Goal: Task Accomplishment & Management: Manage account settings

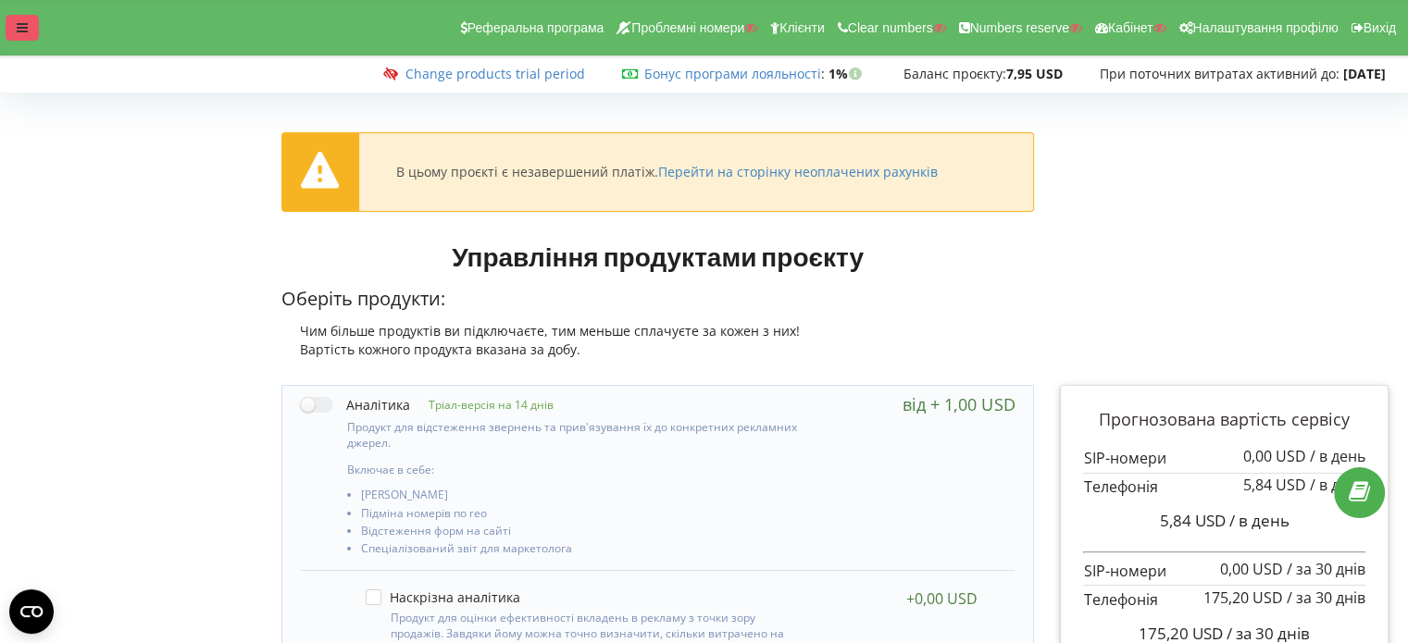
click at [15, 24] on div at bounding box center [22, 28] width 33 height 26
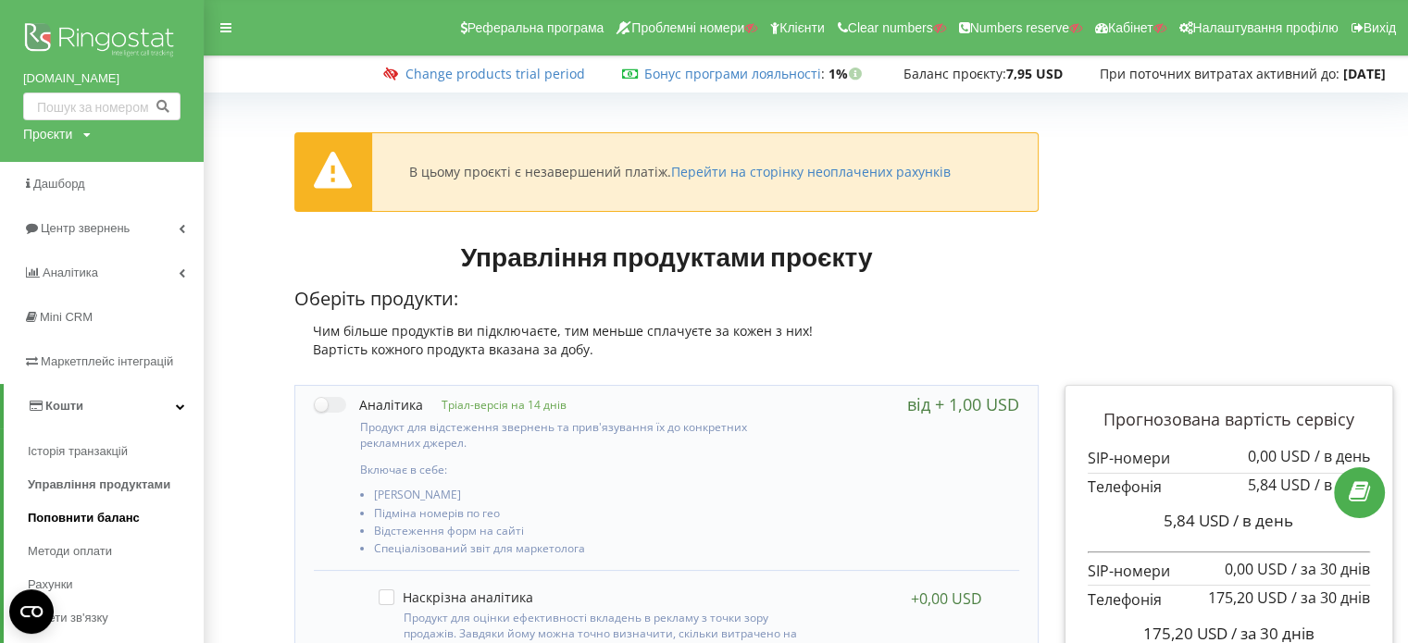
click at [104, 515] on span "Поповнити баланс" at bounding box center [84, 518] width 112 height 19
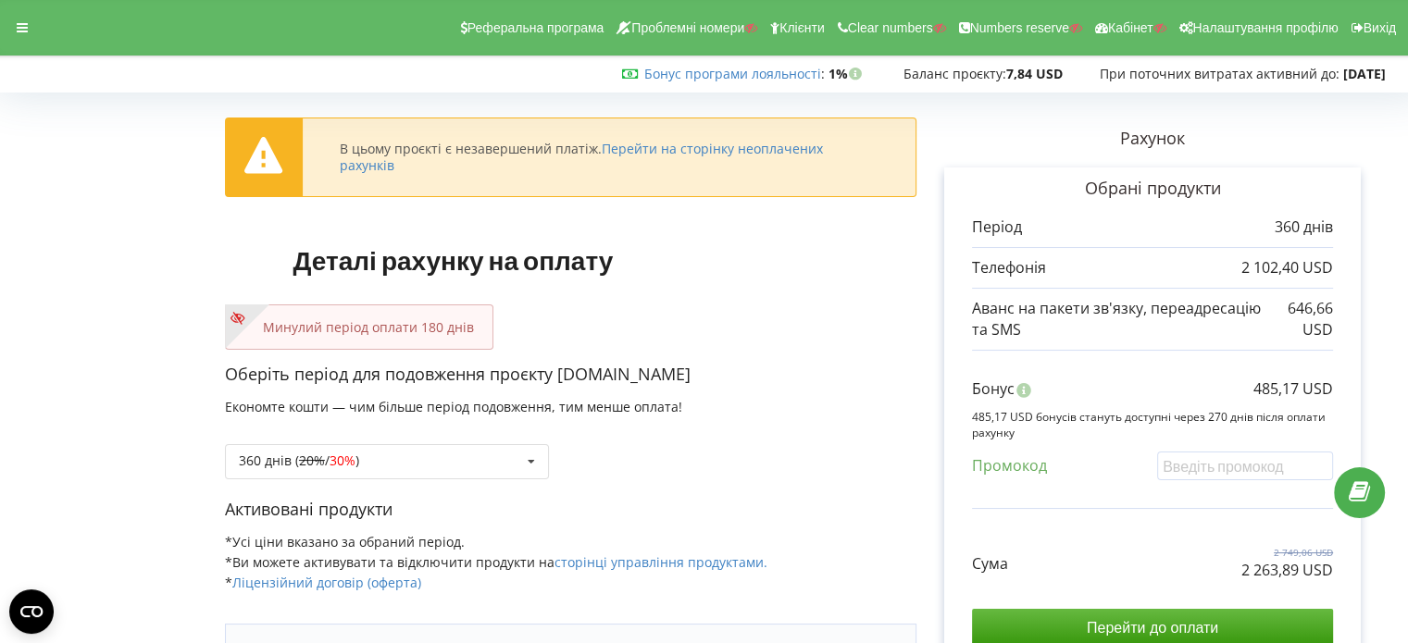
click at [434, 310] on div "Минулий період оплати 180 днів" at bounding box center [359, 326] width 268 height 45
click at [439, 322] on p "Минулий період оплати 180 днів" at bounding box center [358, 327] width 229 height 19
click at [469, 329] on p "Минулий період оплати 180 днів" at bounding box center [358, 327] width 229 height 19
click at [395, 454] on div "360 днів ( 20% / 30% ) Поповнити баланс без подовження 20%" at bounding box center [387, 461] width 324 height 35
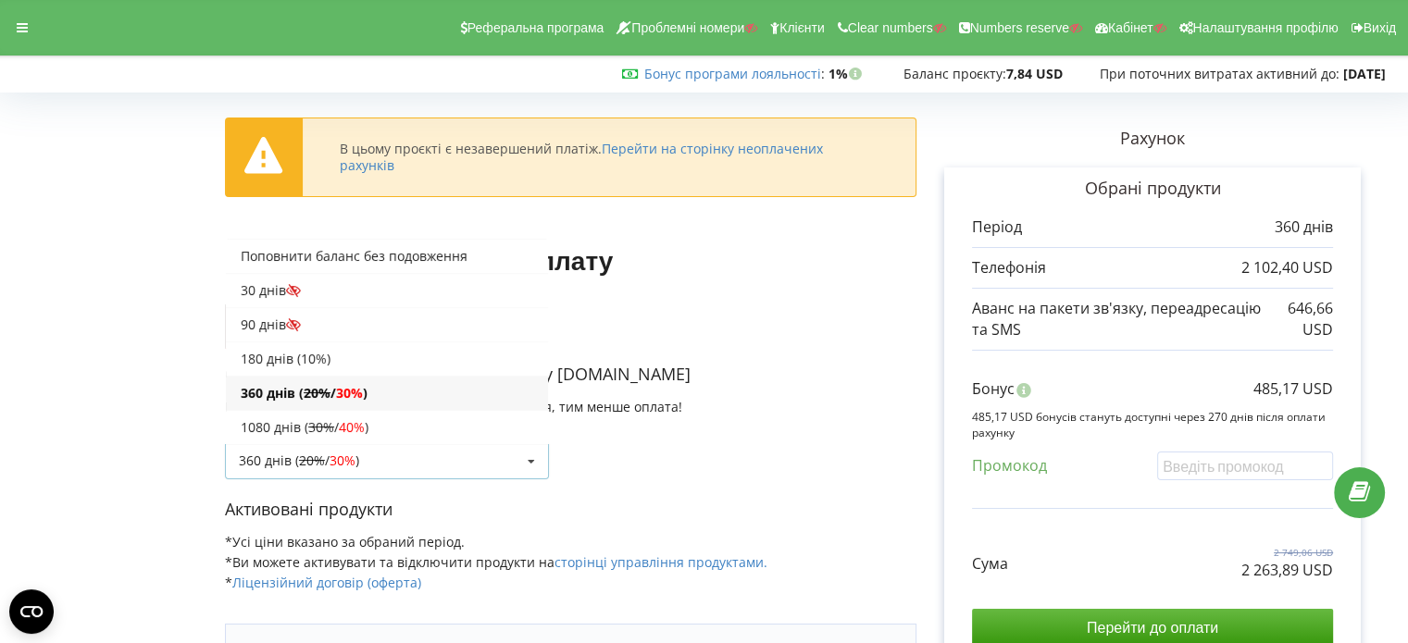
scroll to position [31, 0]
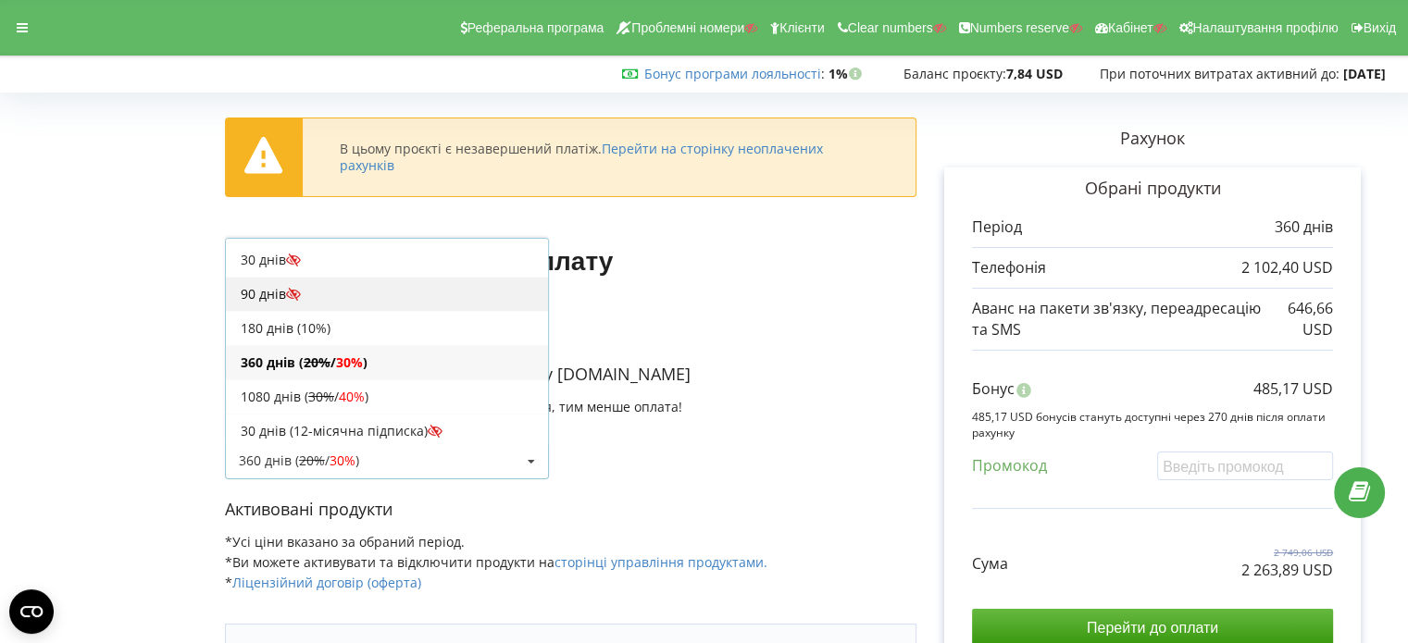
click at [315, 285] on div "90 днів" at bounding box center [387, 294] width 322 height 34
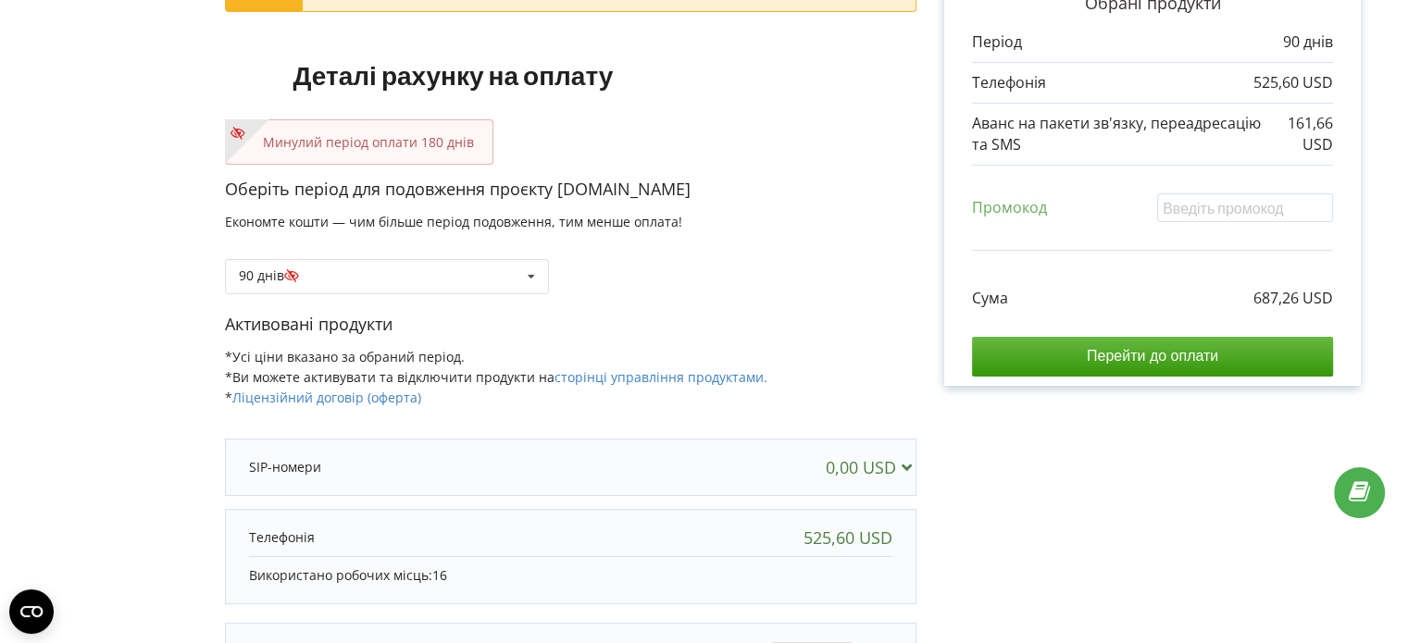
scroll to position [93, 0]
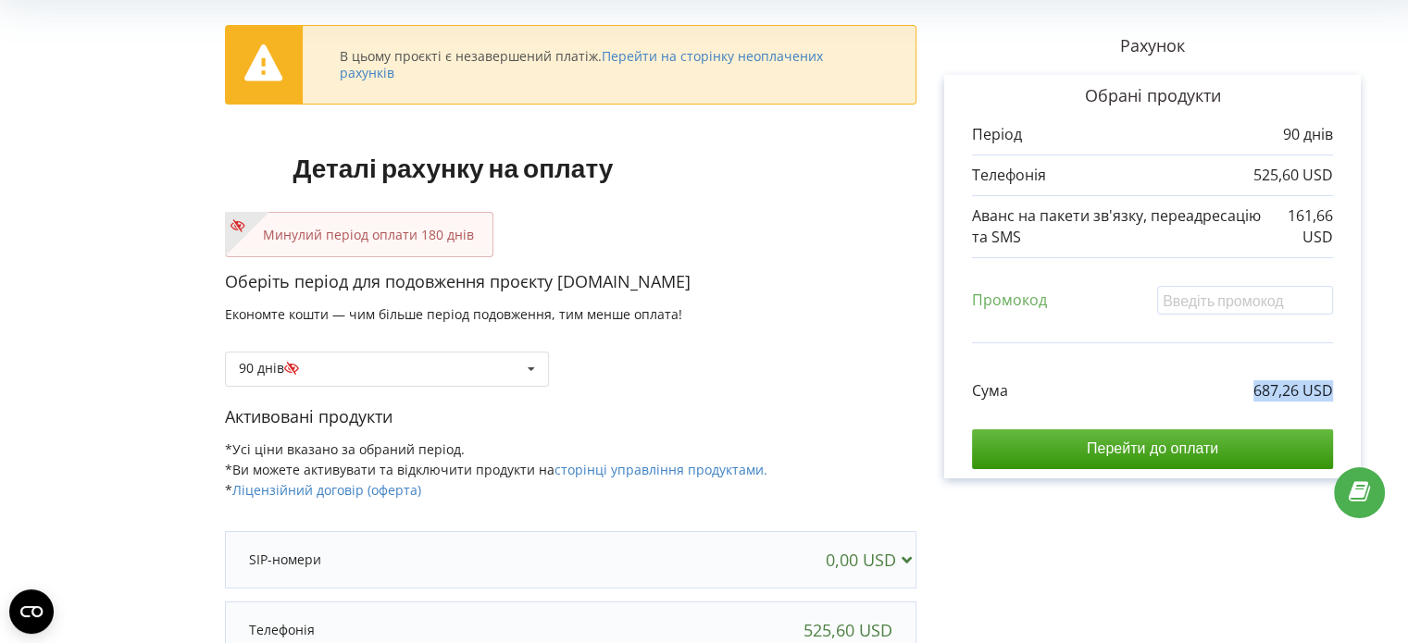
drag, startPoint x: 1236, startPoint y: 394, endPoint x: 1332, endPoint y: 388, distance: 95.5
click at [1332, 388] on div "Сума 687,26 USD" at bounding box center [1152, 377] width 361 height 49
copy p "687,26 USD"
click at [352, 242] on p "Минулий період оплати 180 днів" at bounding box center [358, 235] width 229 height 19
click at [341, 370] on div "90 днів Поповнити баланс без подовження 20% / 30%" at bounding box center [387, 369] width 324 height 35
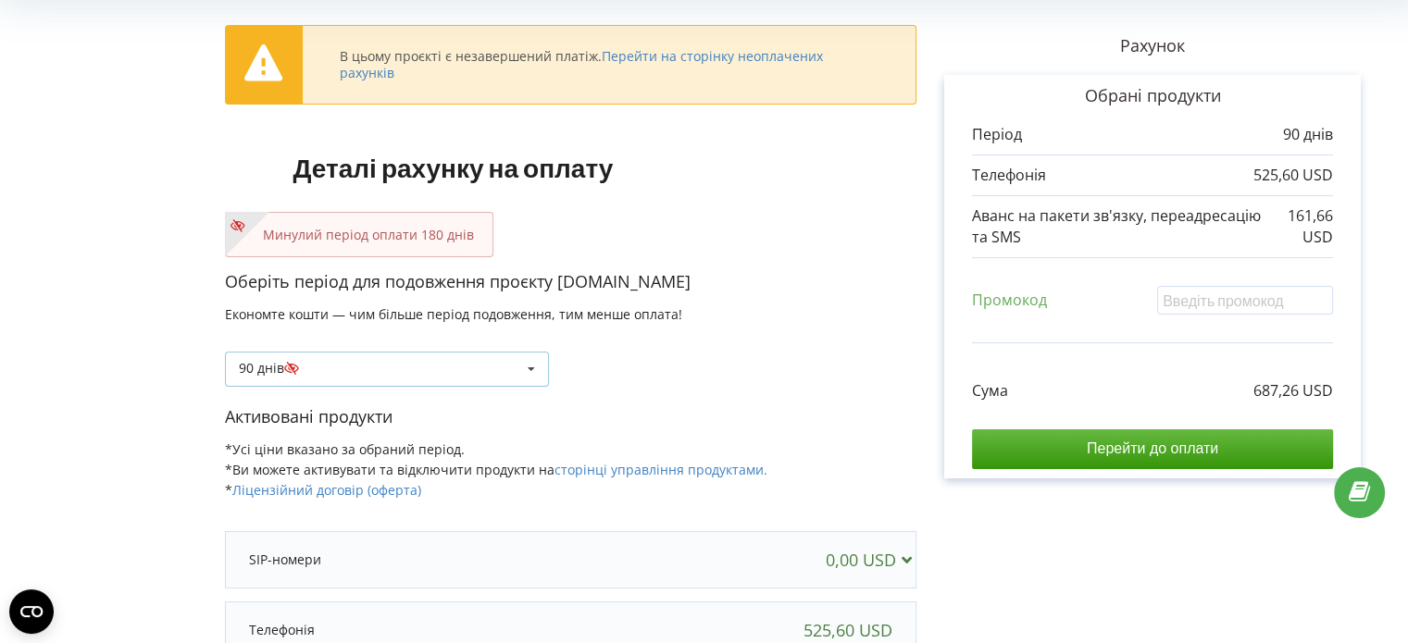
scroll to position [31, 0]
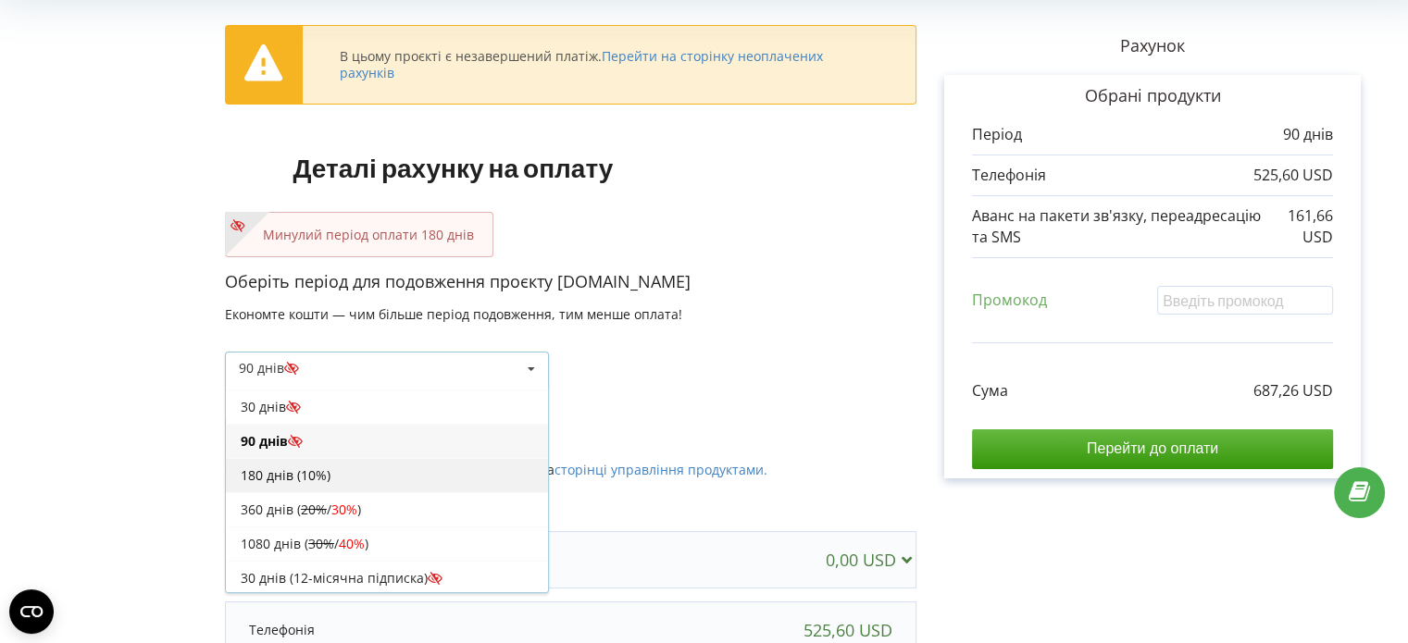
click at [312, 481] on div "180 днів (10%)" at bounding box center [387, 475] width 322 height 34
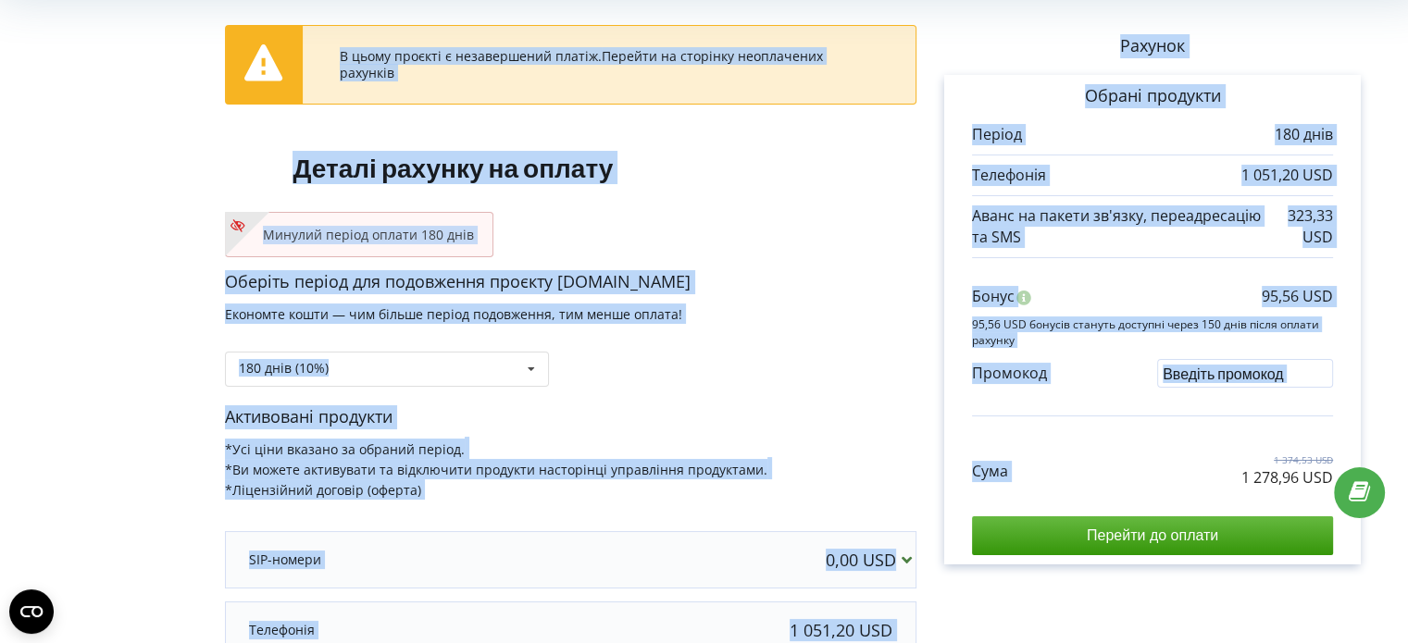
drag, startPoint x: 1227, startPoint y: 465, endPoint x: 1329, endPoint y: 475, distance: 102.2
click at [1330, 475] on div "Сума 1 374,53 USD 1 278,96 USD" at bounding box center [1152, 457] width 361 height 62
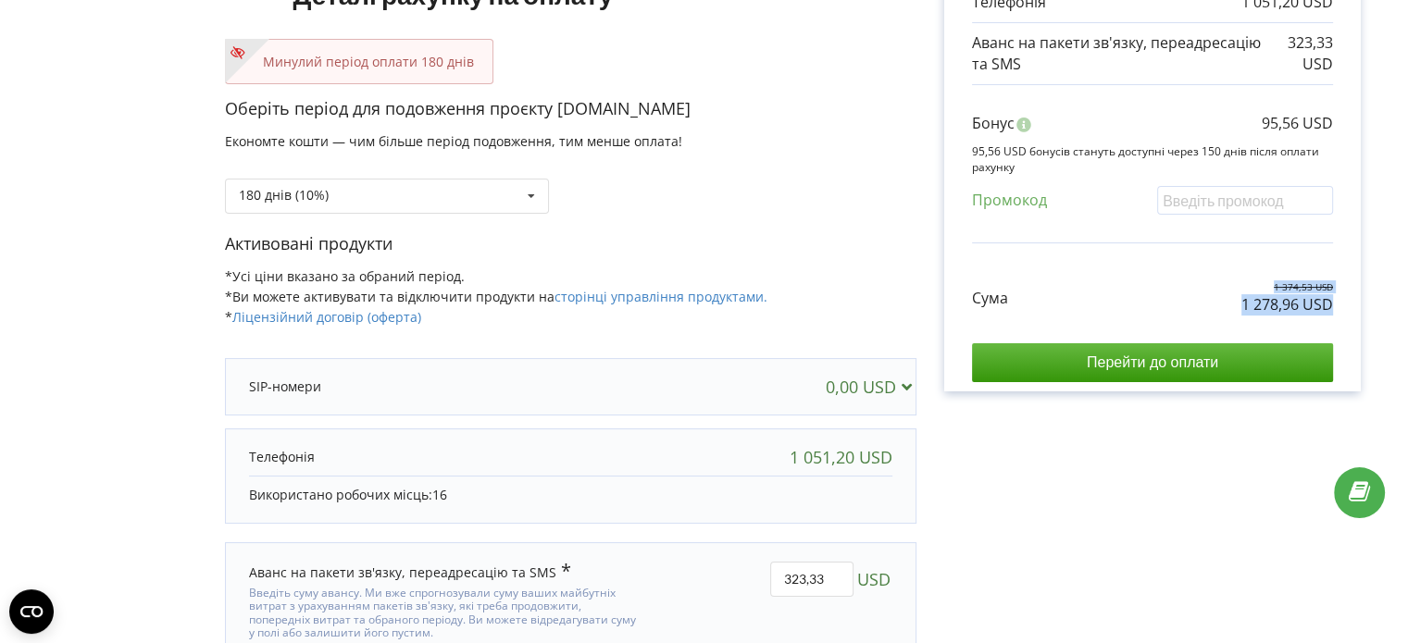
scroll to position [278, 0]
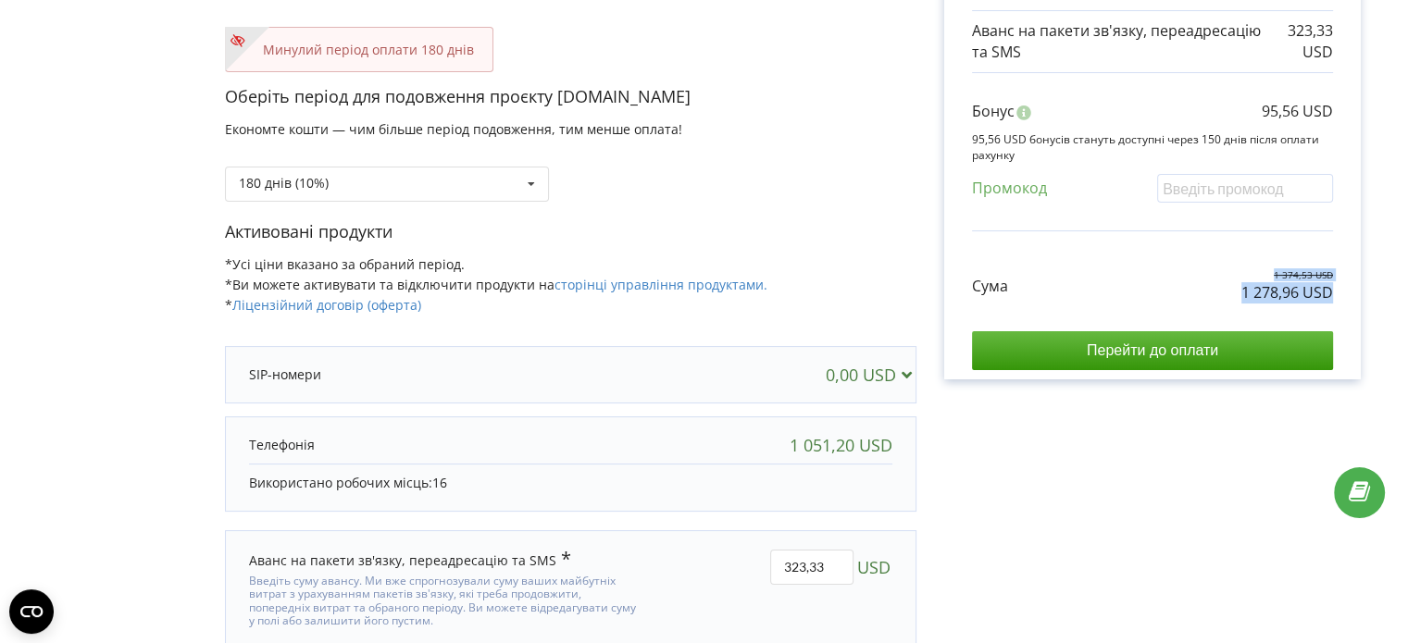
click at [1199, 288] on div "Сума 1 374,53 USD 1 278,96 USD" at bounding box center [1152, 272] width 361 height 62
drag, startPoint x: 1216, startPoint y: 293, endPoint x: 1331, endPoint y: 295, distance: 114.8
click at [1331, 295] on div "Сума 1 374,53 USD 1 278,96 USD" at bounding box center [1152, 272] width 361 height 62
copy p "1 278,96 USD"
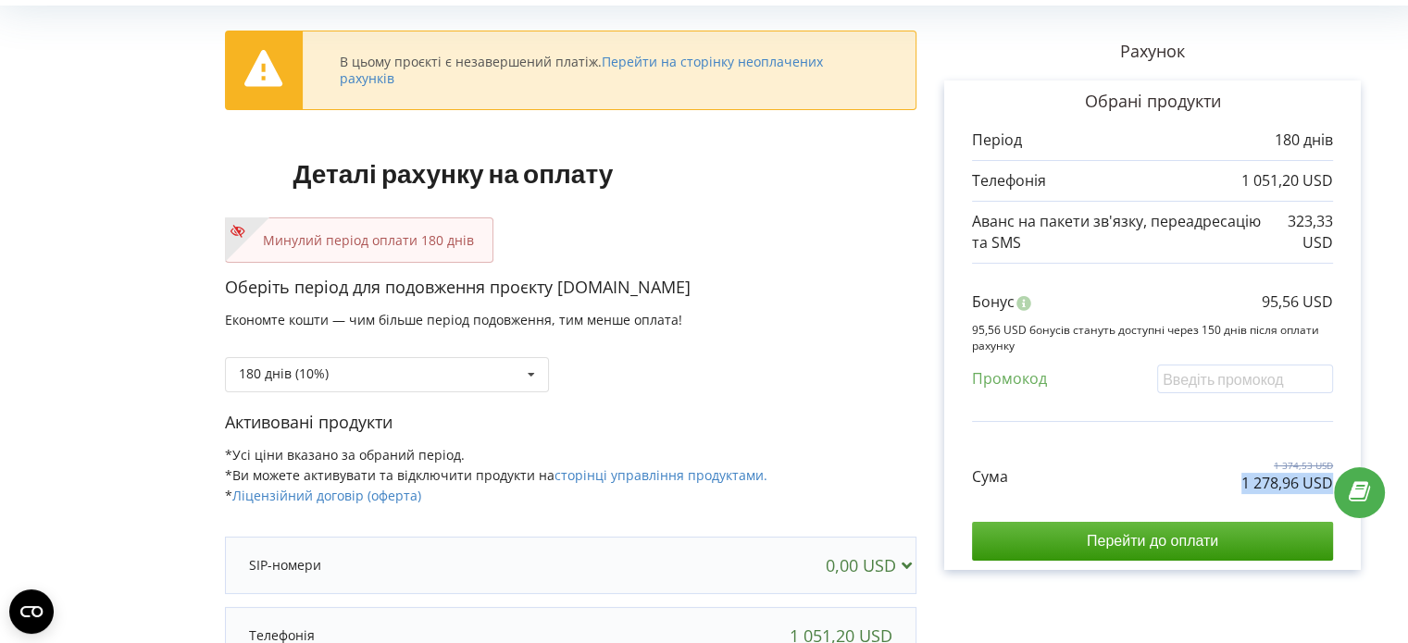
scroll to position [0, 0]
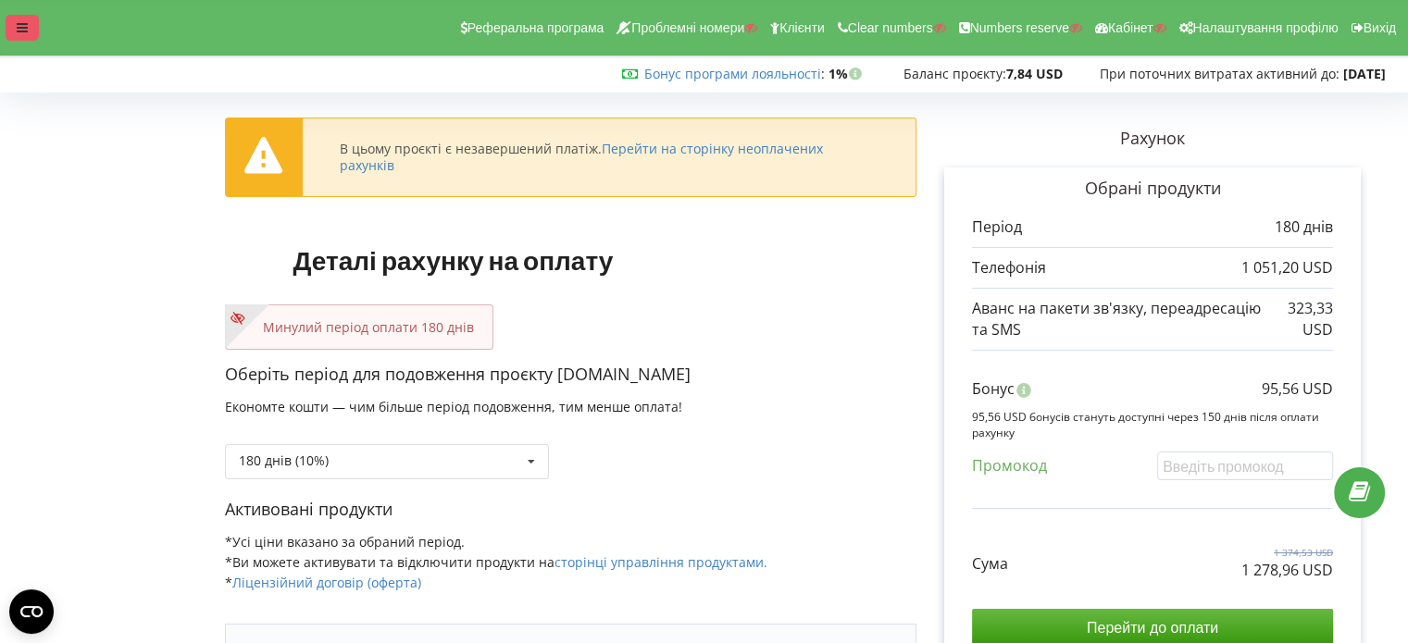
click at [22, 27] on icon at bounding box center [22, 27] width 11 height 13
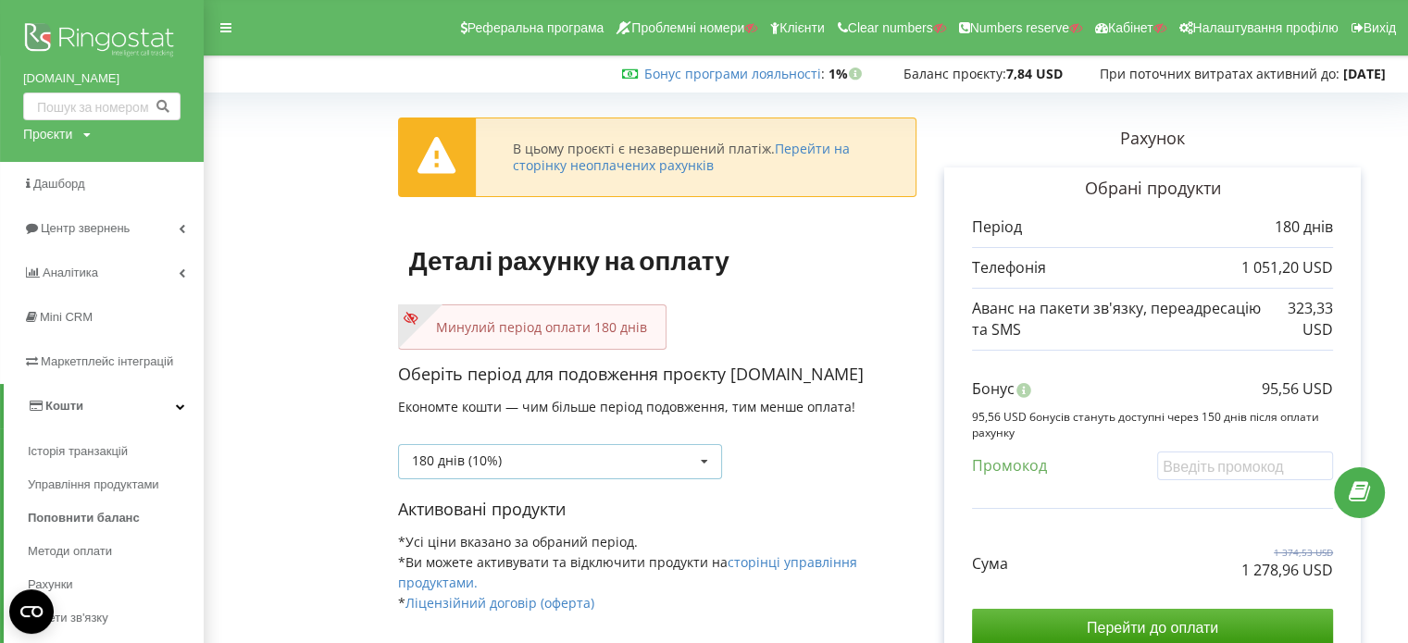
click at [558, 465] on div "180 днів (10%) Поповнити баланс без подовження 20% / 30% 30%" at bounding box center [560, 461] width 324 height 35
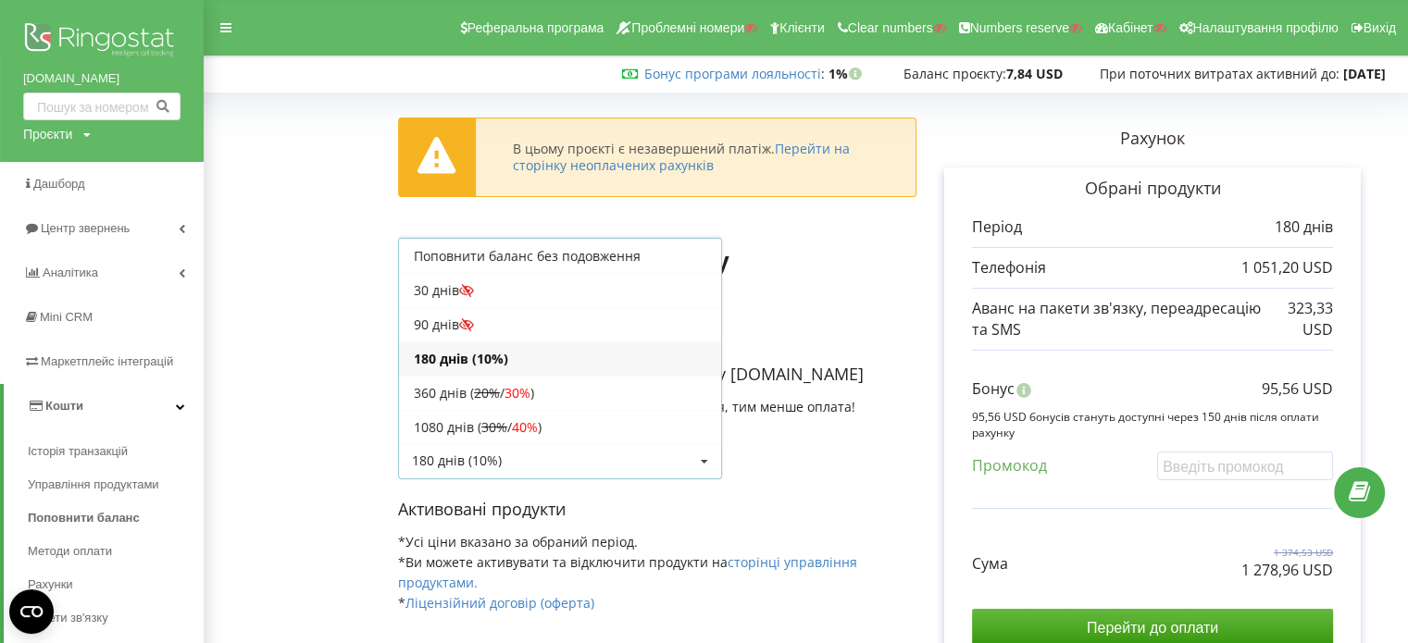
scroll to position [31, 0]
click at [530, 353] on span "30%" at bounding box center [517, 362] width 26 height 18
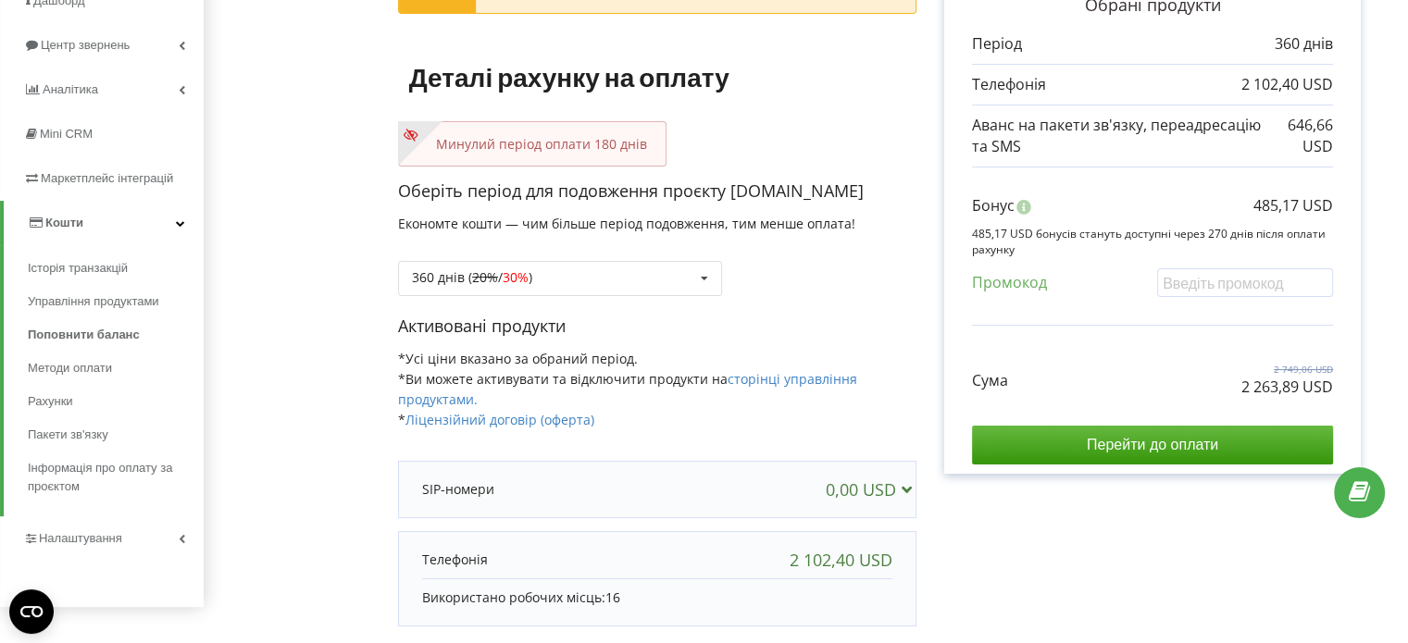
scroll to position [185, 0]
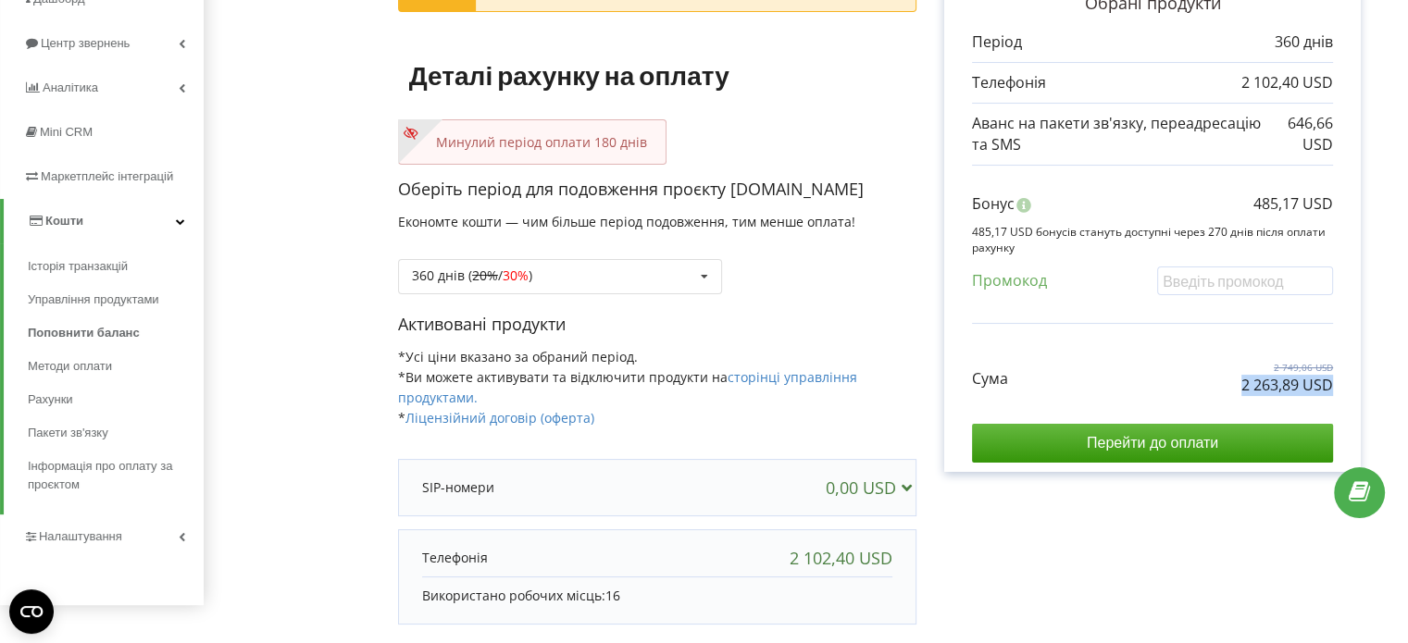
drag, startPoint x: 1225, startPoint y: 385, endPoint x: 1331, endPoint y: 377, distance: 105.8
click at [1331, 377] on div "Сума 2 749,06 USD 2 263,89 USD" at bounding box center [1152, 364] width 361 height 62
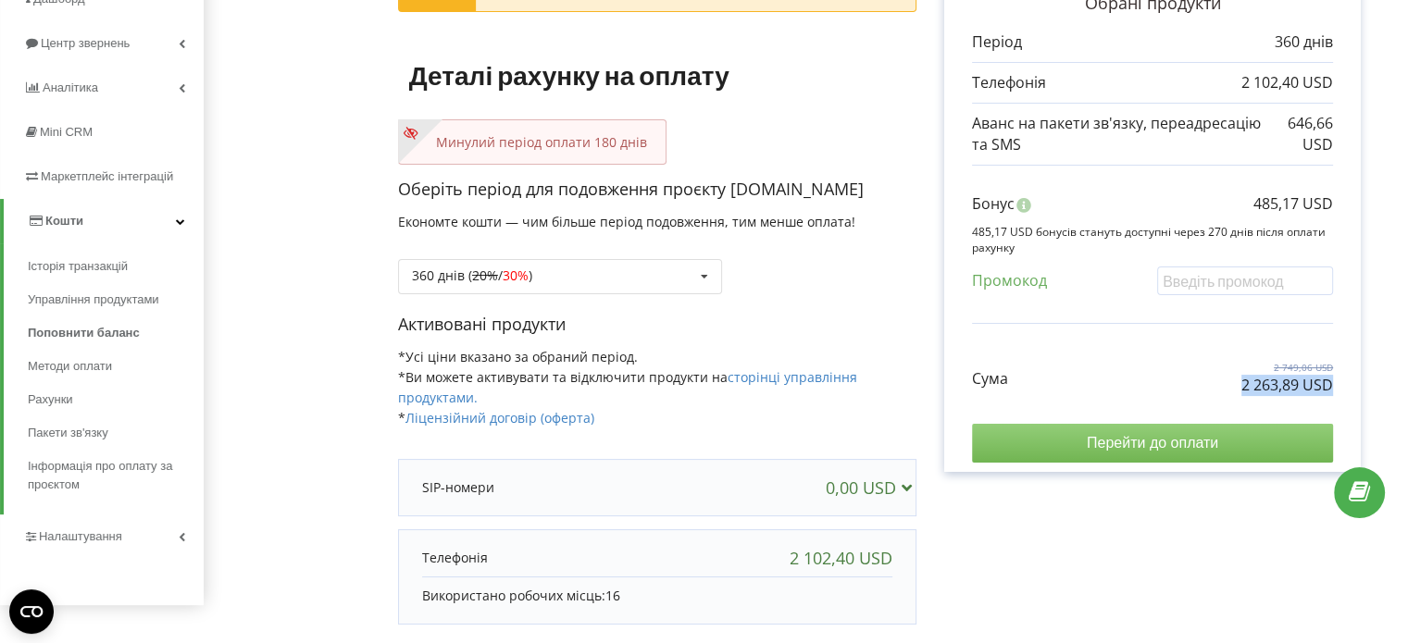
copy p "2 263,89 USD"
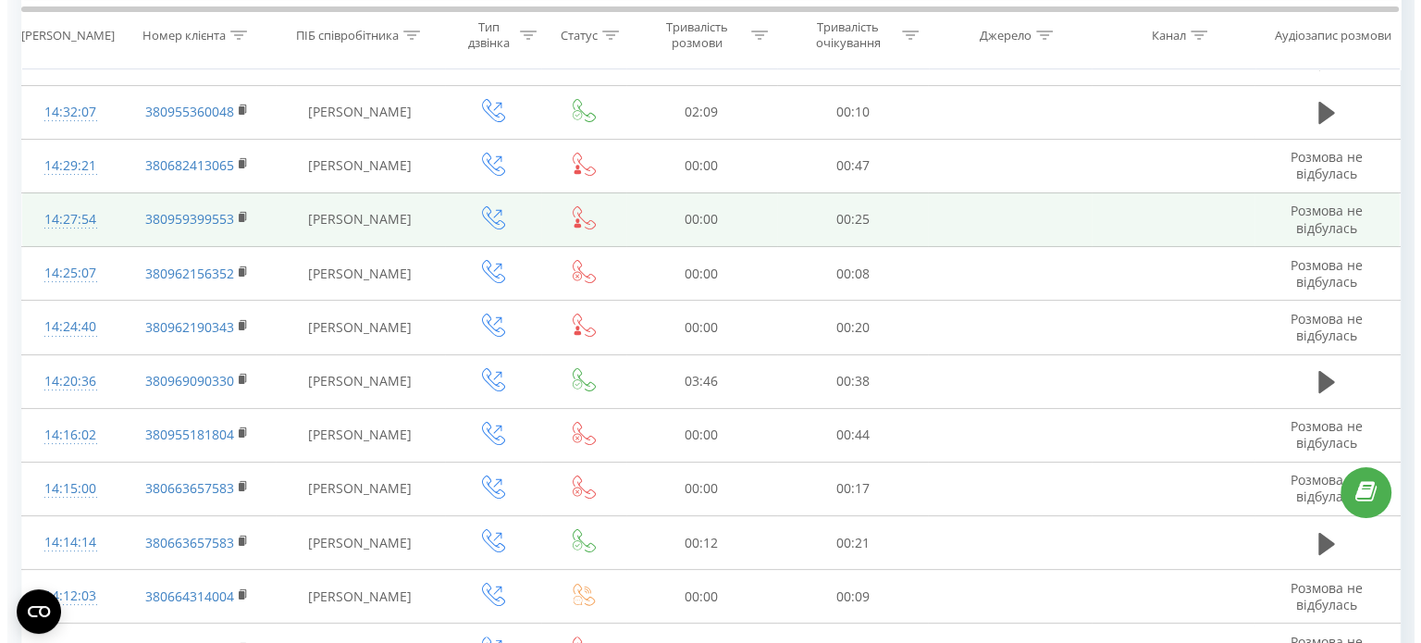
scroll to position [278, 0]
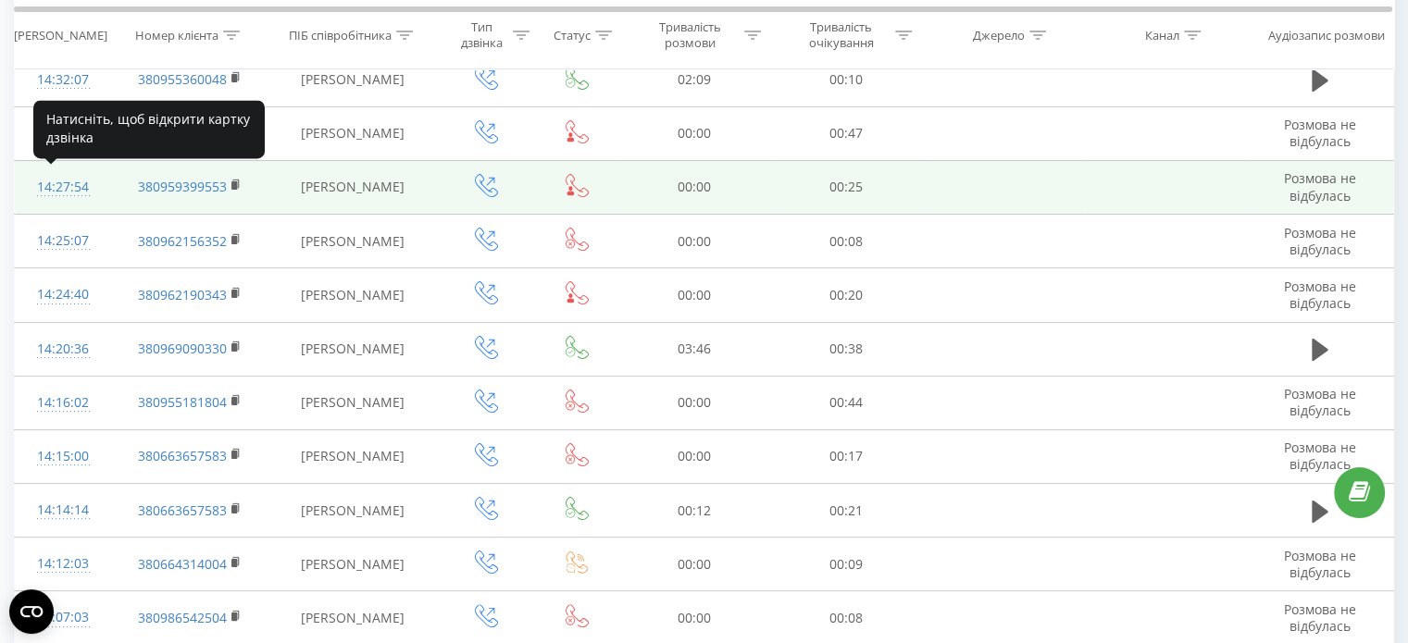
click at [48, 179] on div "14:27:54" at bounding box center [62, 187] width 59 height 36
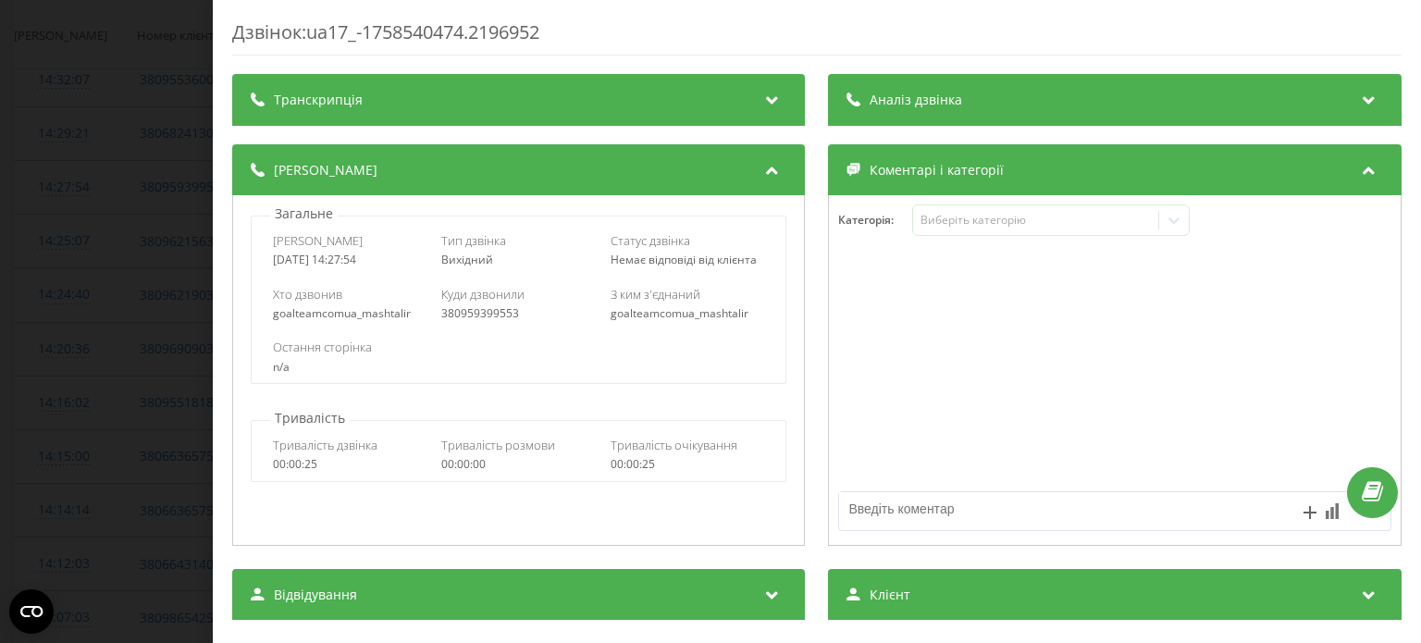
click at [1055, 100] on div "Аналіз дзвінка" at bounding box center [1115, 100] width 573 height 52
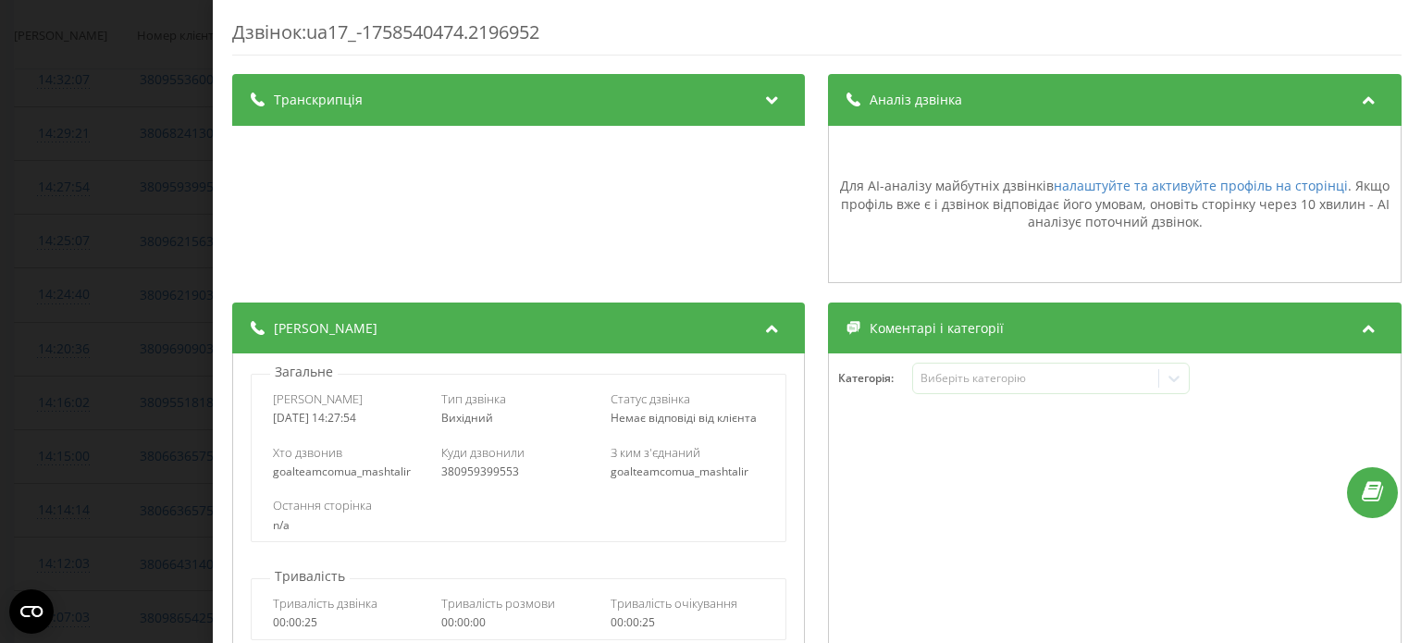
click at [1055, 99] on div "Аналіз дзвінка" at bounding box center [1115, 100] width 573 height 52
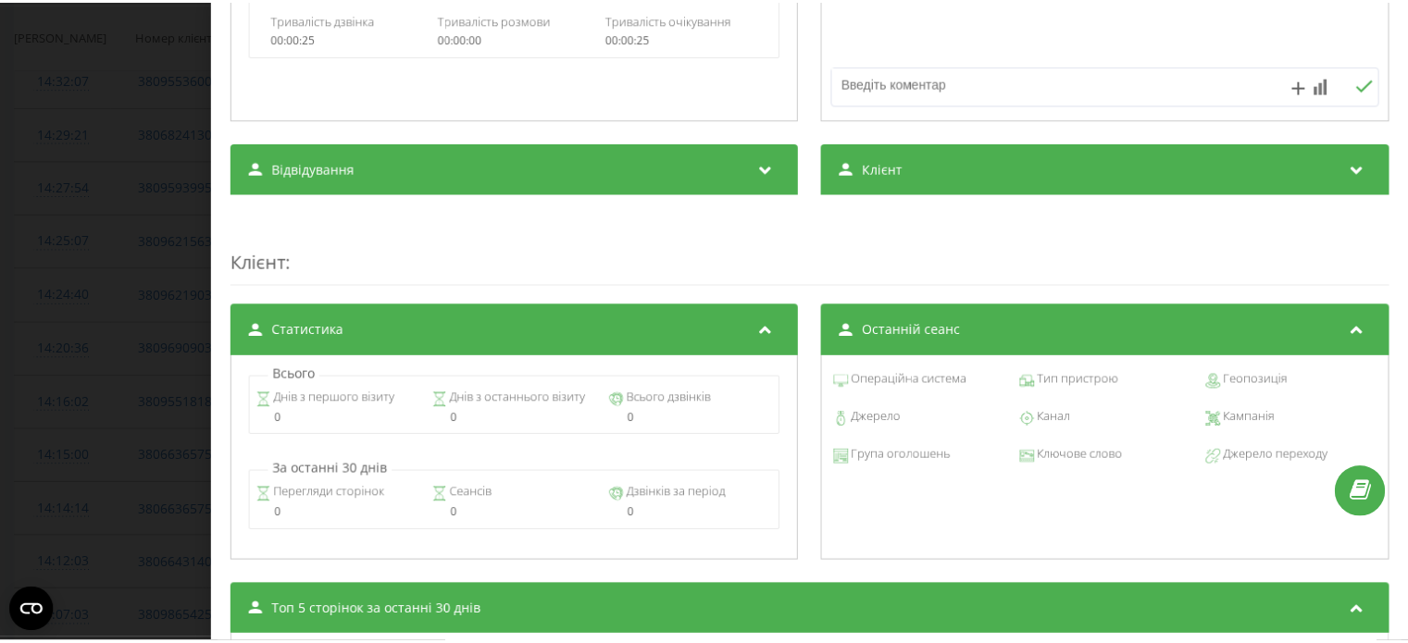
scroll to position [56, 0]
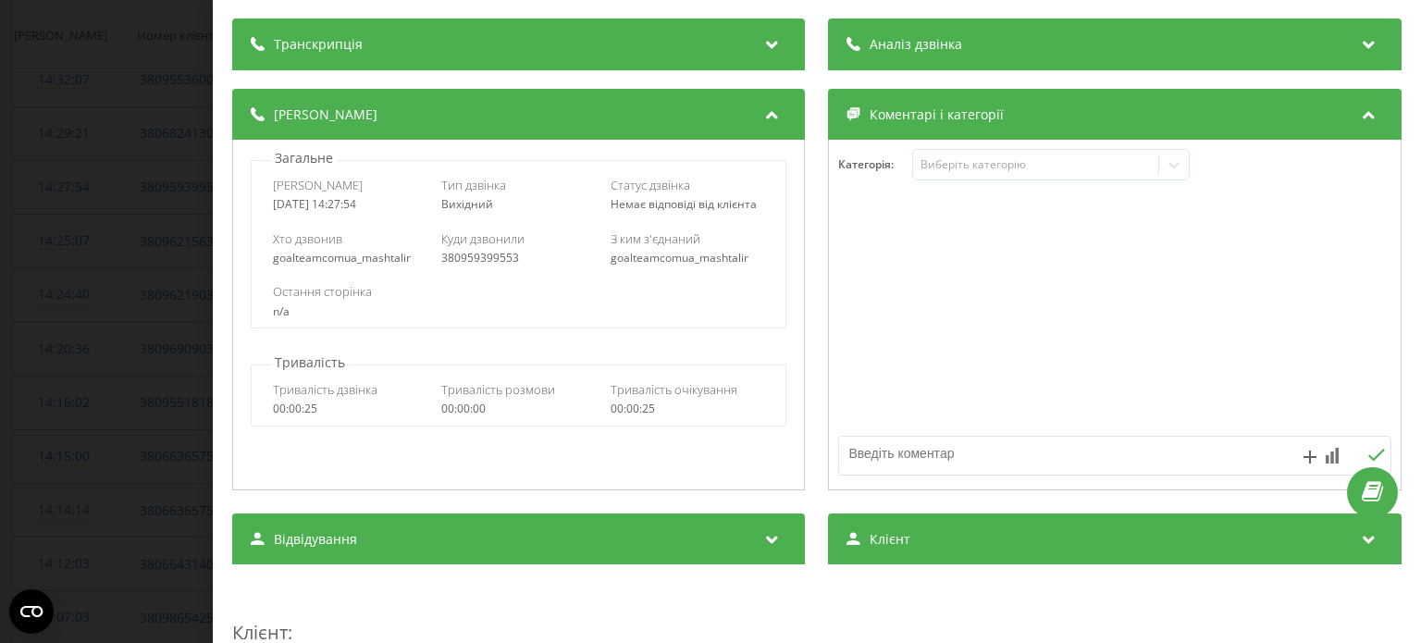
click at [35, 310] on div "Дзвінок : ua17_-1758540474.2196952 Транскрипція Для AI-аналізу майбутніх дзвінк…" at bounding box center [710, 321] width 1421 height 643
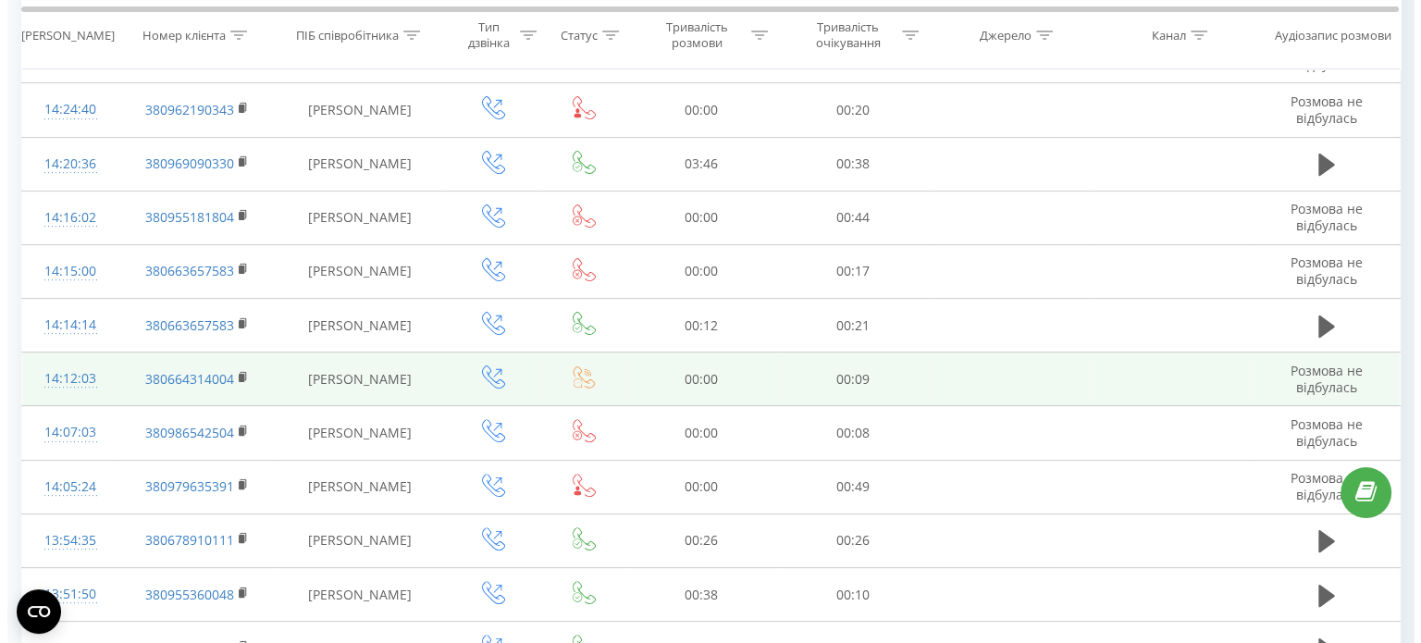
scroll to position [740, 0]
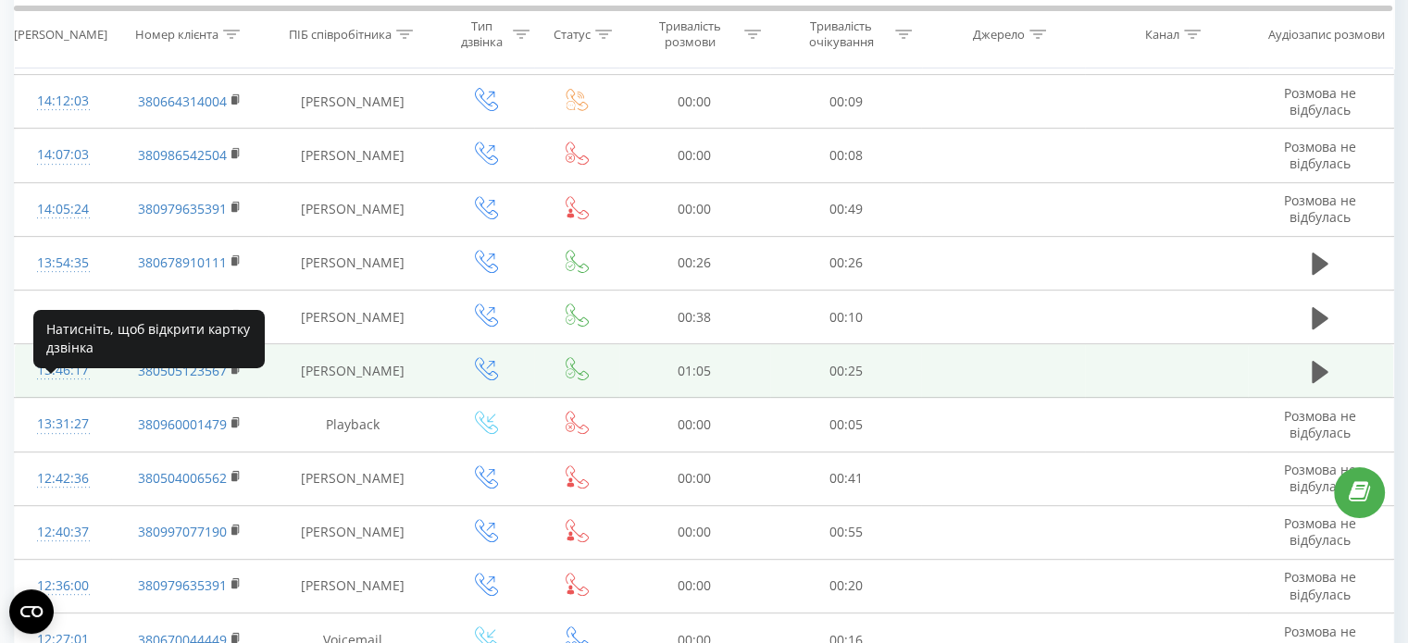
click at [56, 379] on div at bounding box center [62, 378] width 59 height 1
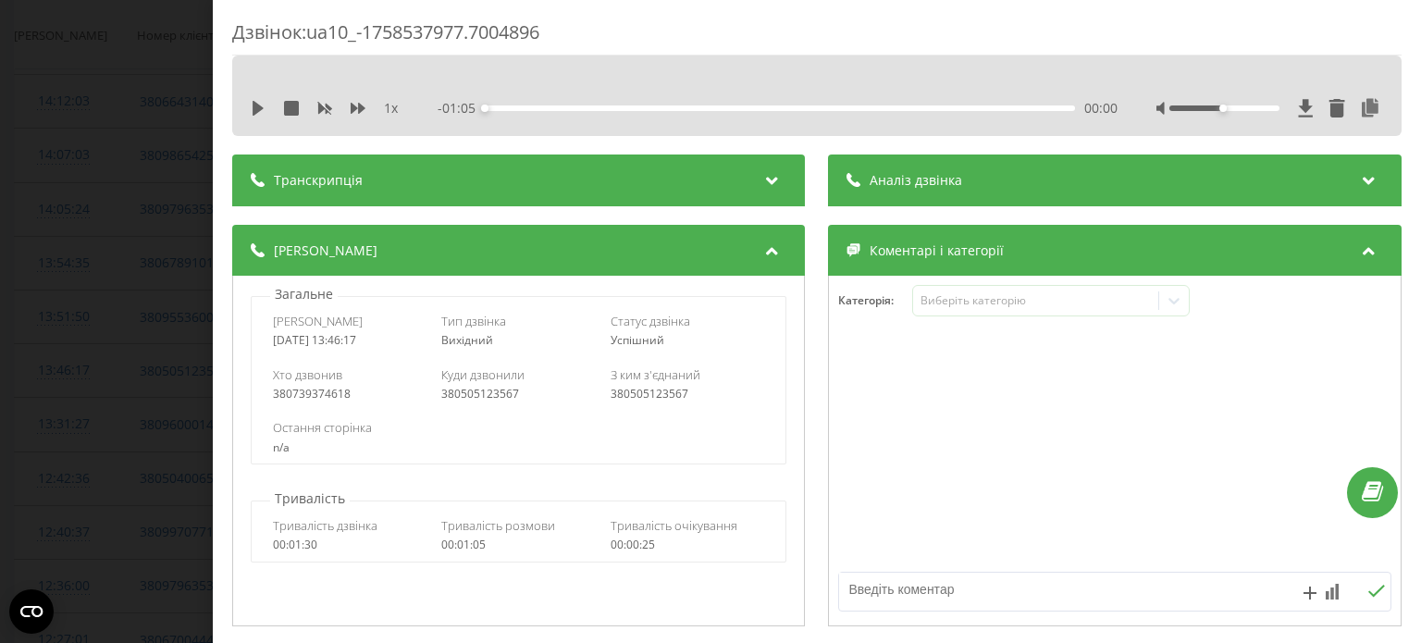
click at [529, 193] on div "Транскрипція" at bounding box center [518, 181] width 573 height 52
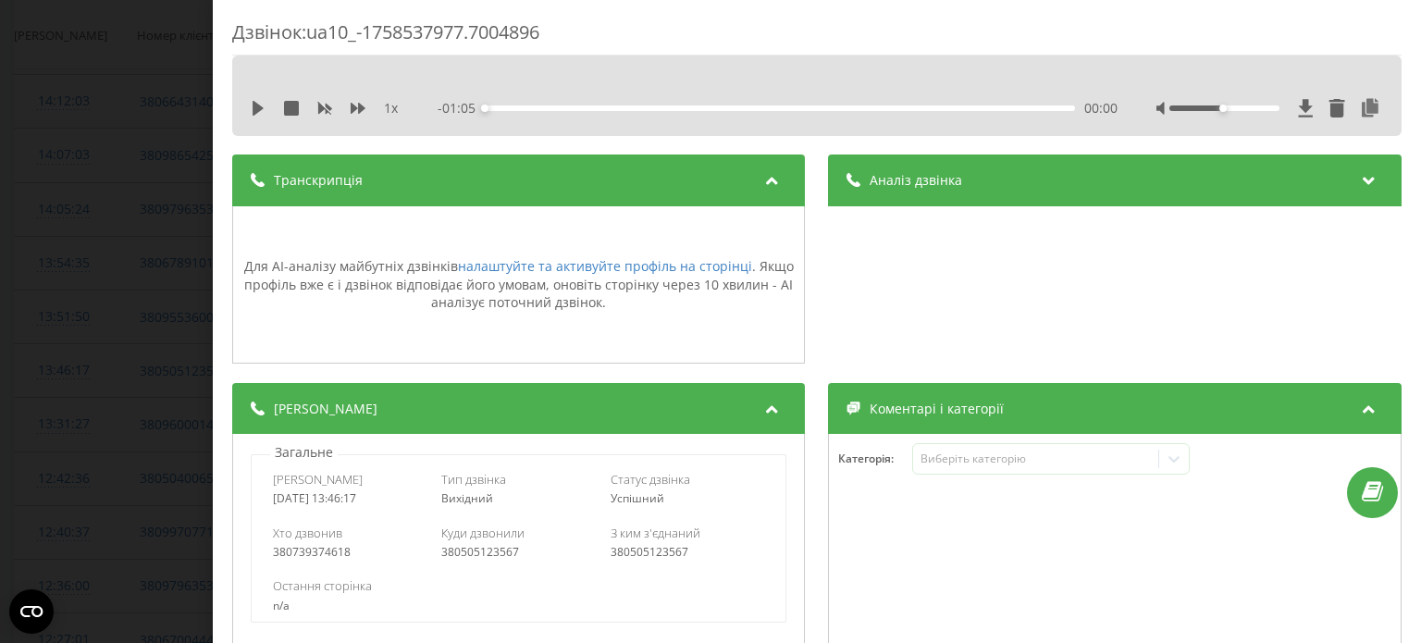
click at [534, 183] on div "Транскрипція" at bounding box center [518, 181] width 573 height 52
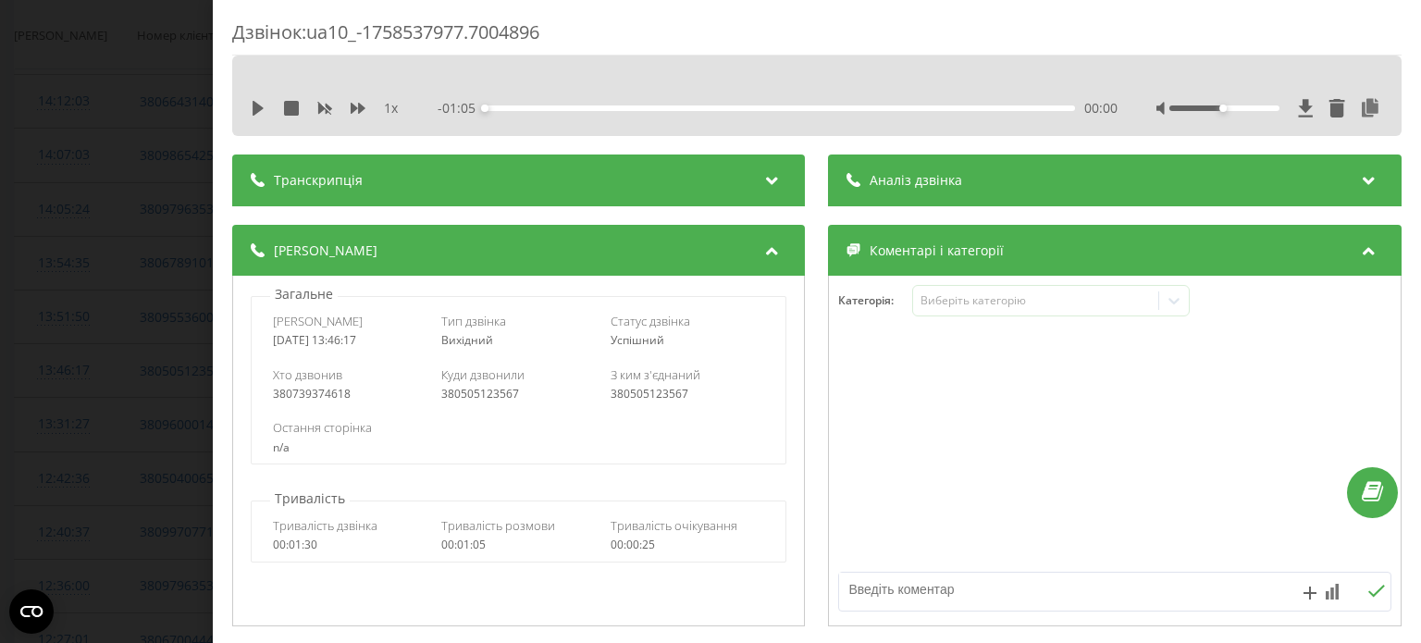
click at [1044, 163] on div "Аналіз дзвінка" at bounding box center [1115, 181] width 573 height 52
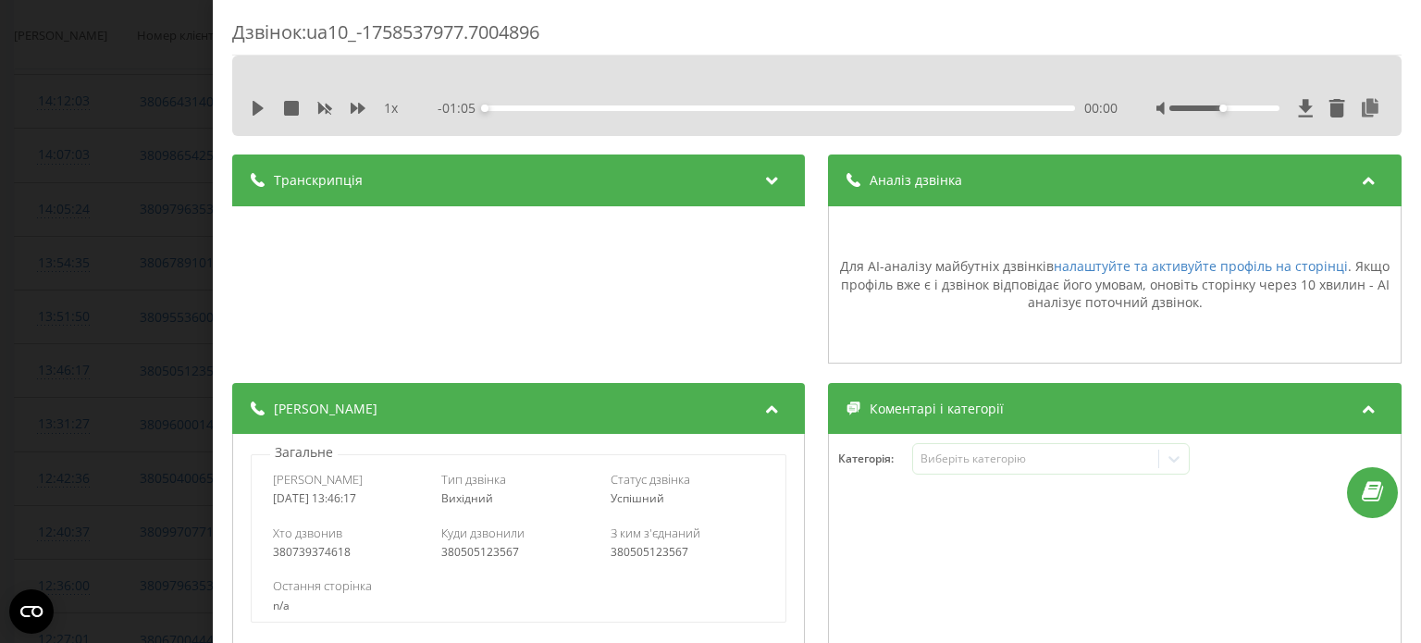
click at [1045, 162] on div "Аналіз дзвінка" at bounding box center [1115, 181] width 573 height 52
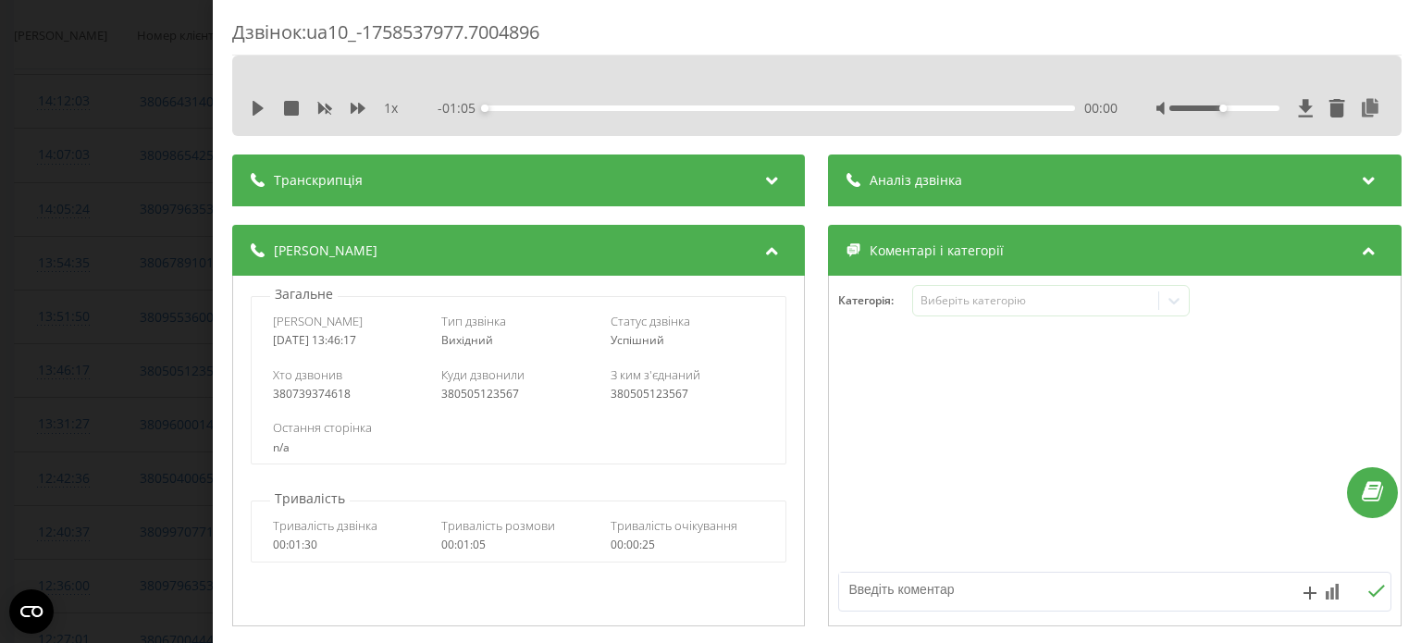
click at [1003, 253] on div "Коментарі і категорії" at bounding box center [1115, 251] width 573 height 52
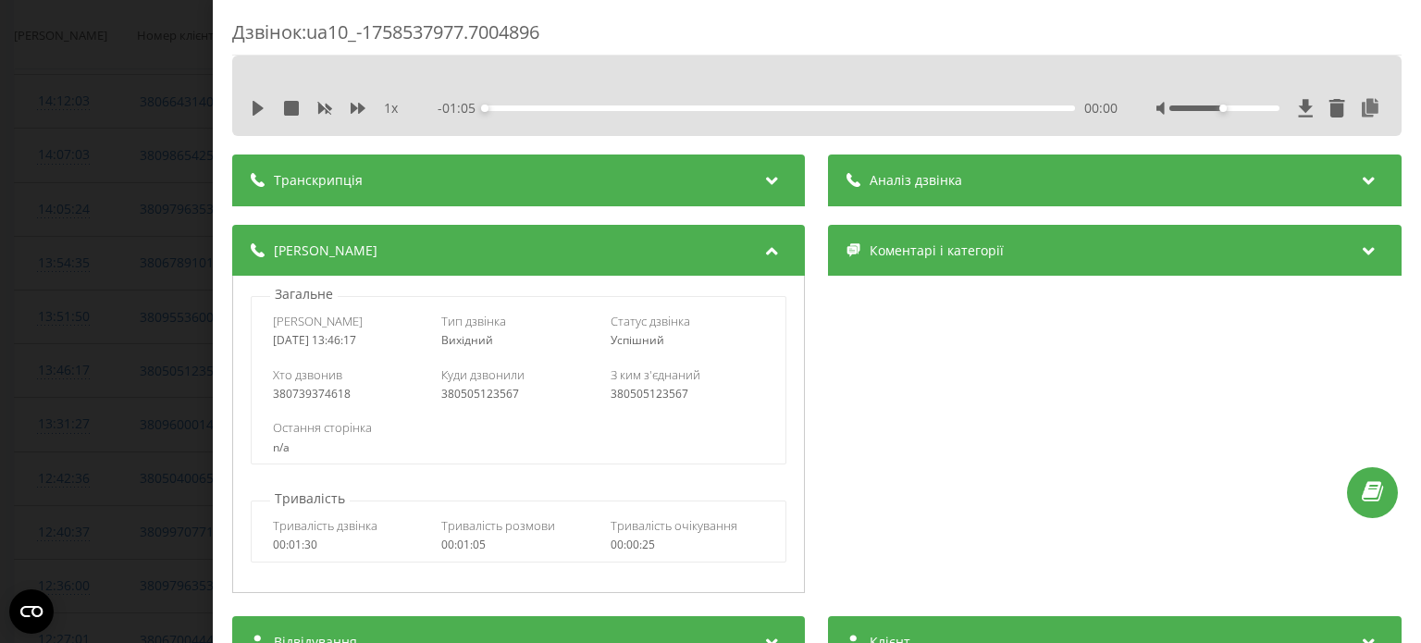
click at [1093, 247] on div "Коментарі і категорії" at bounding box center [1115, 251] width 573 height 52
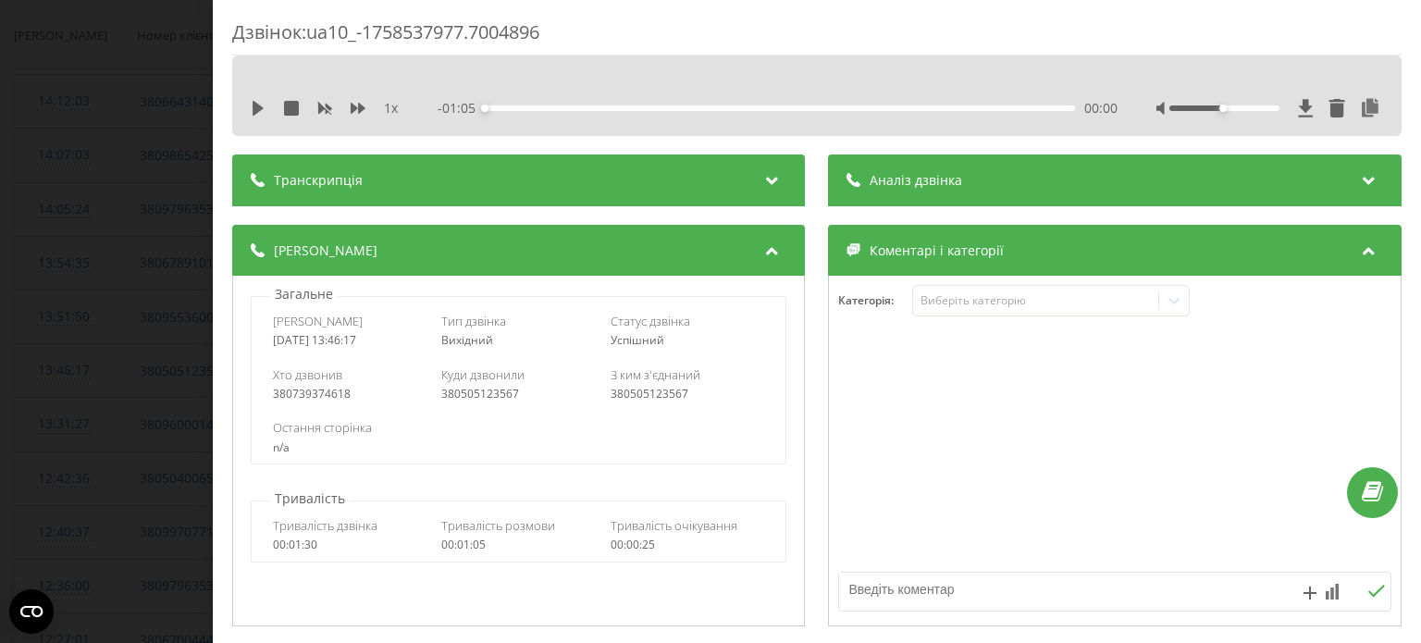
click at [146, 218] on div "Дзвінок : ua10_-1758537977.7004896 1 x - 01:05 00:00 00:00 Транскрипція Для AI-…" at bounding box center [710, 321] width 1421 height 643
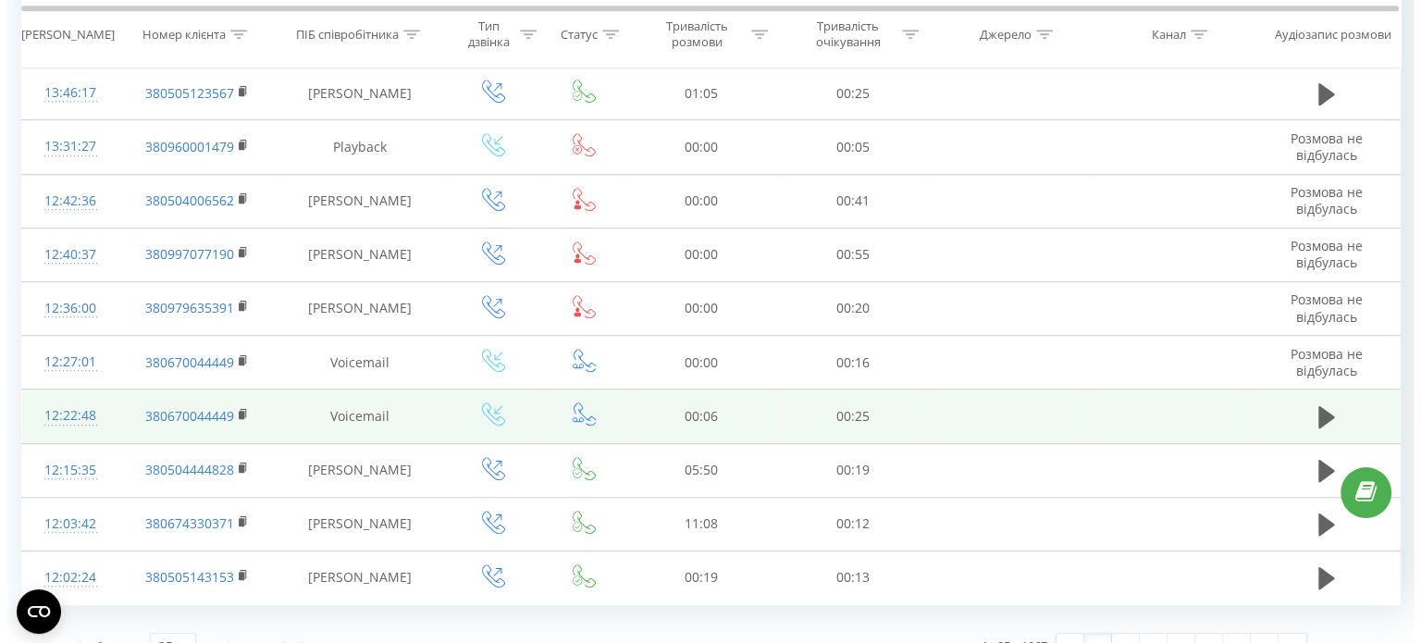
scroll to position [1072, 0]
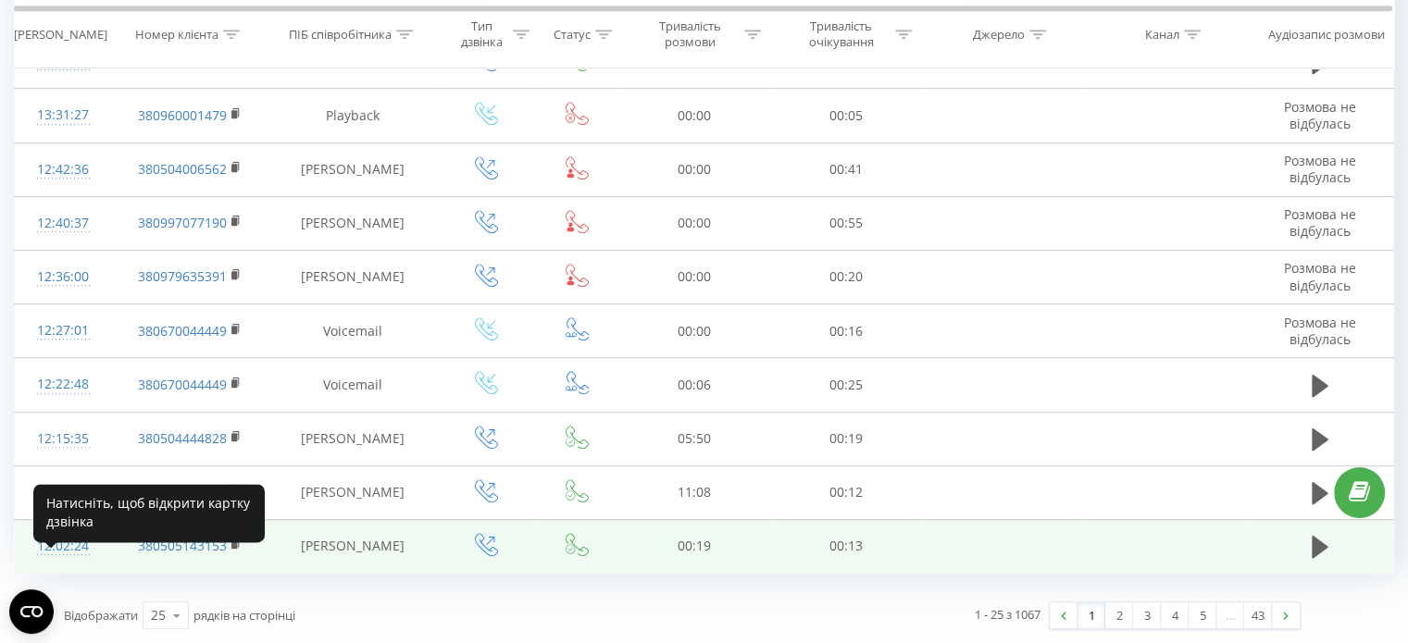
click at [59, 544] on div "12:02:24" at bounding box center [62, 546] width 59 height 36
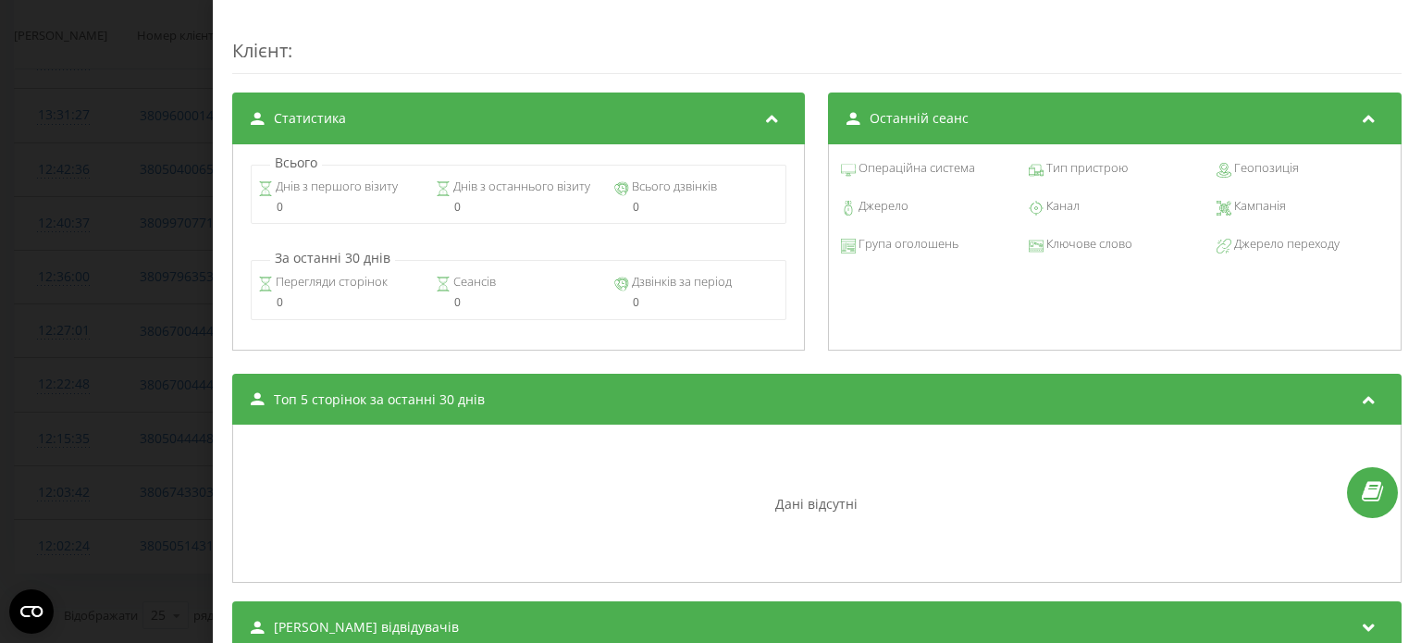
scroll to position [784, 0]
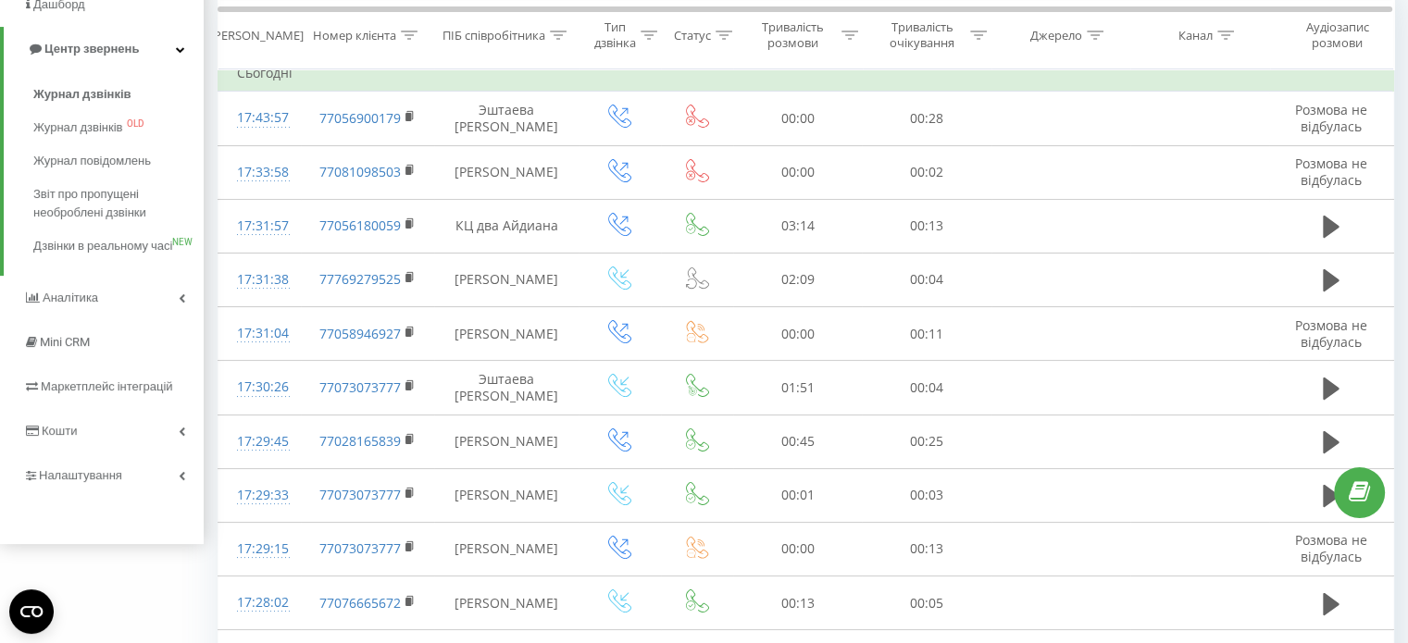
click at [82, 409] on link "Маркетплейс інтеграцій" at bounding box center [102, 387] width 204 height 44
